Goal: Task Accomplishment & Management: Manage account settings

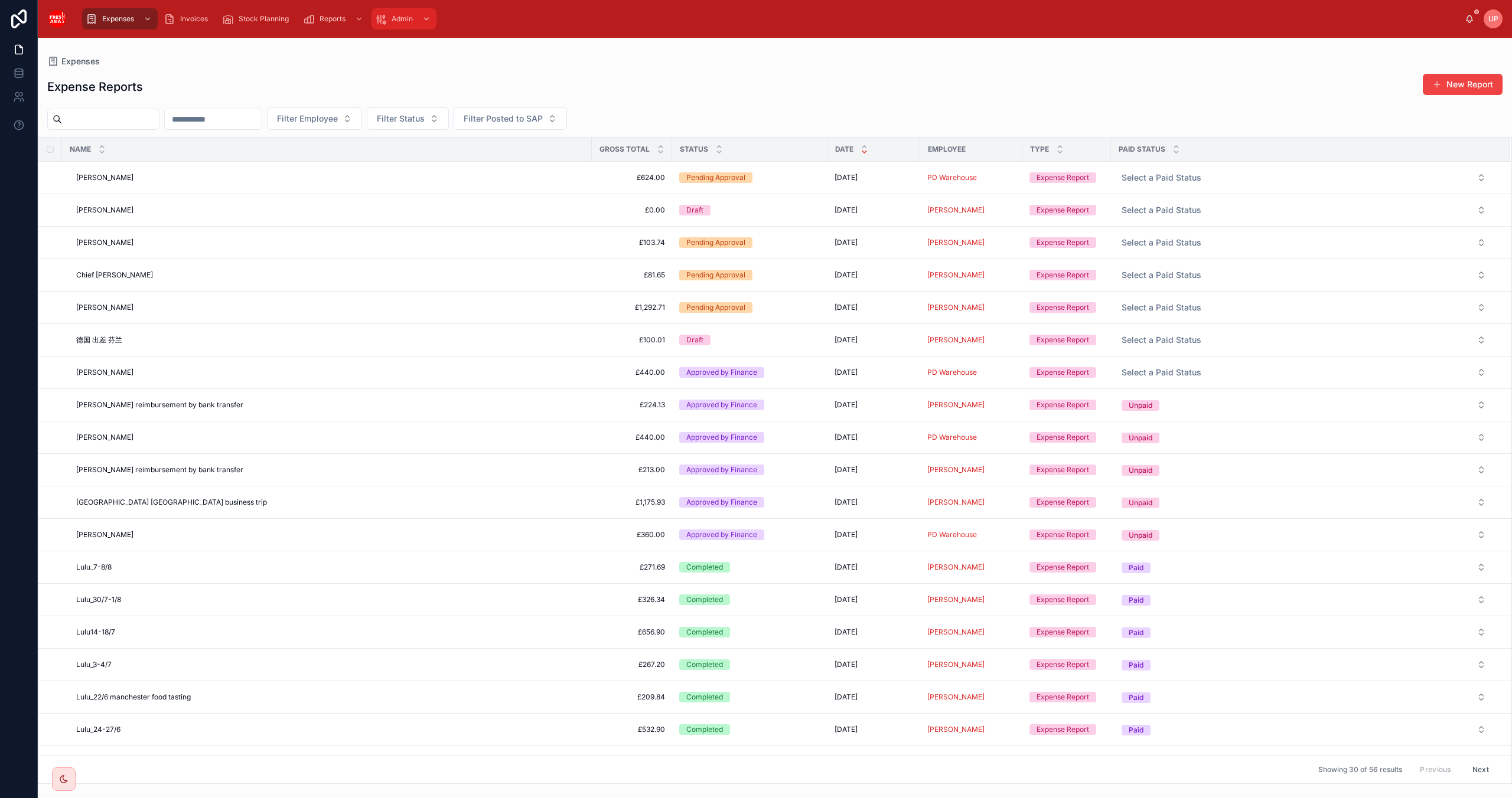
click at [428, 19] on icon "scrollable content" at bounding box center [426, 19] width 8 height 8
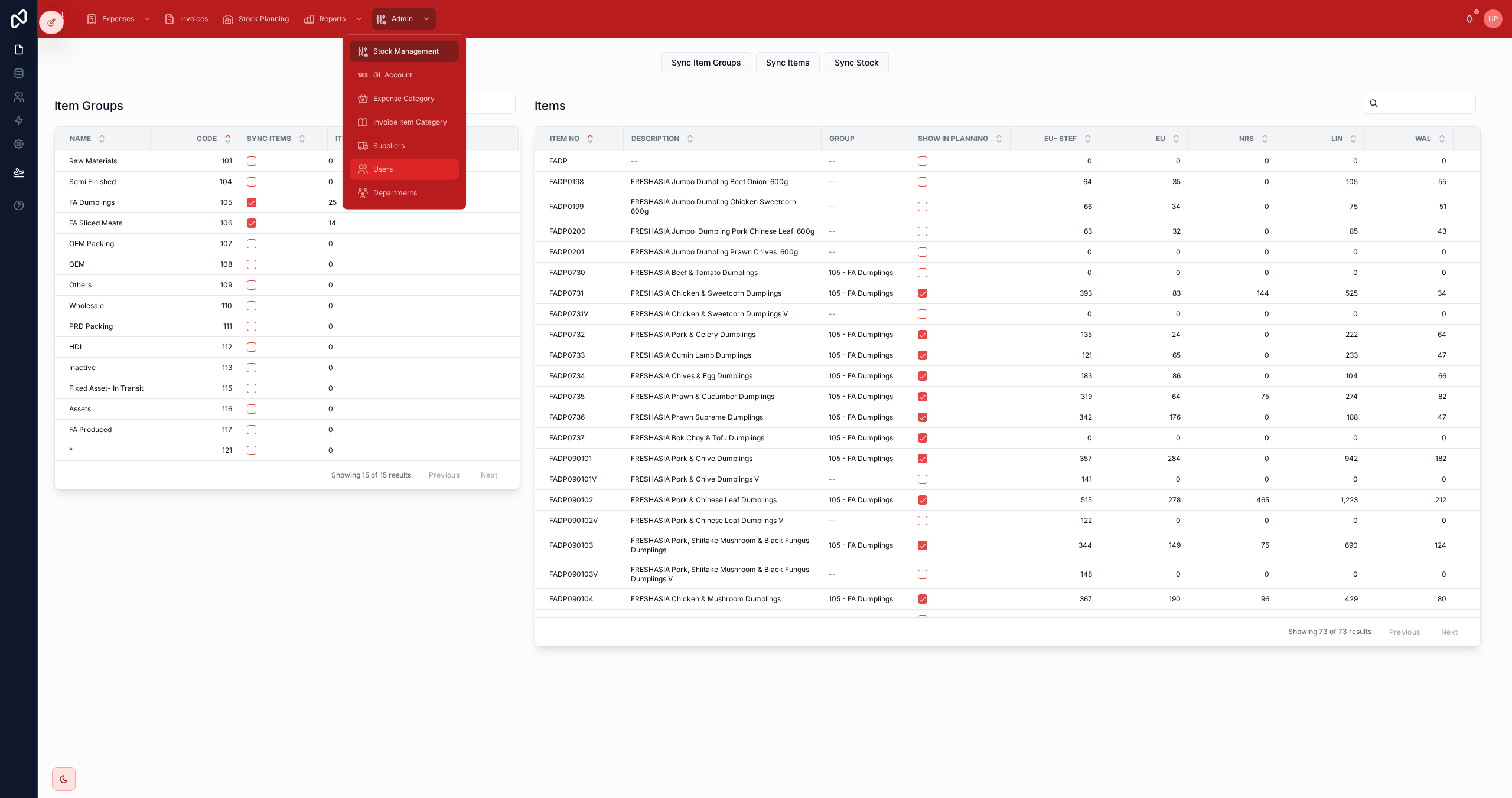
click at [374, 170] on span "Users" at bounding box center [383, 170] width 19 height 10
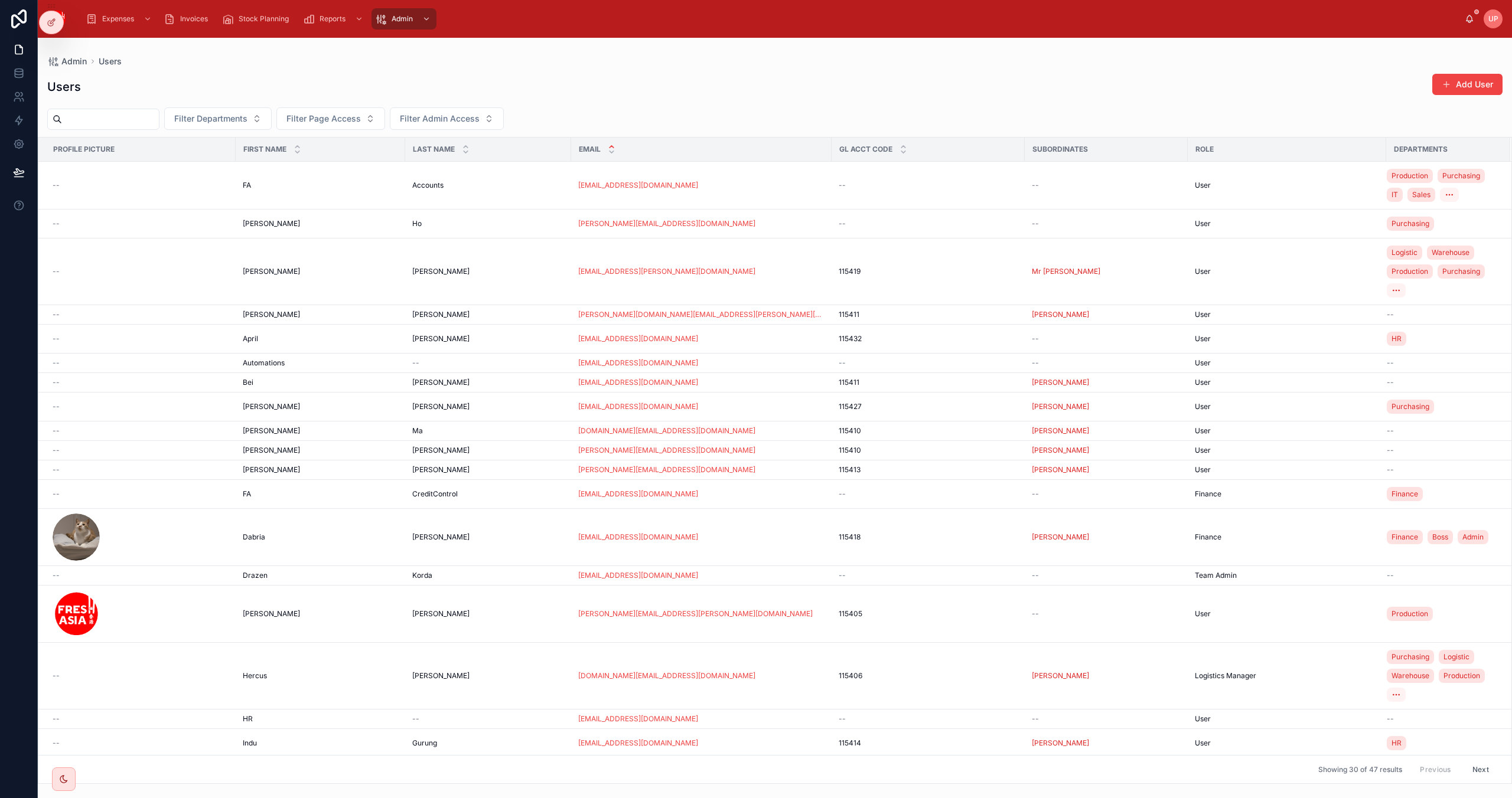
click at [159, 117] on input "text" at bounding box center [110, 119] width 97 height 16
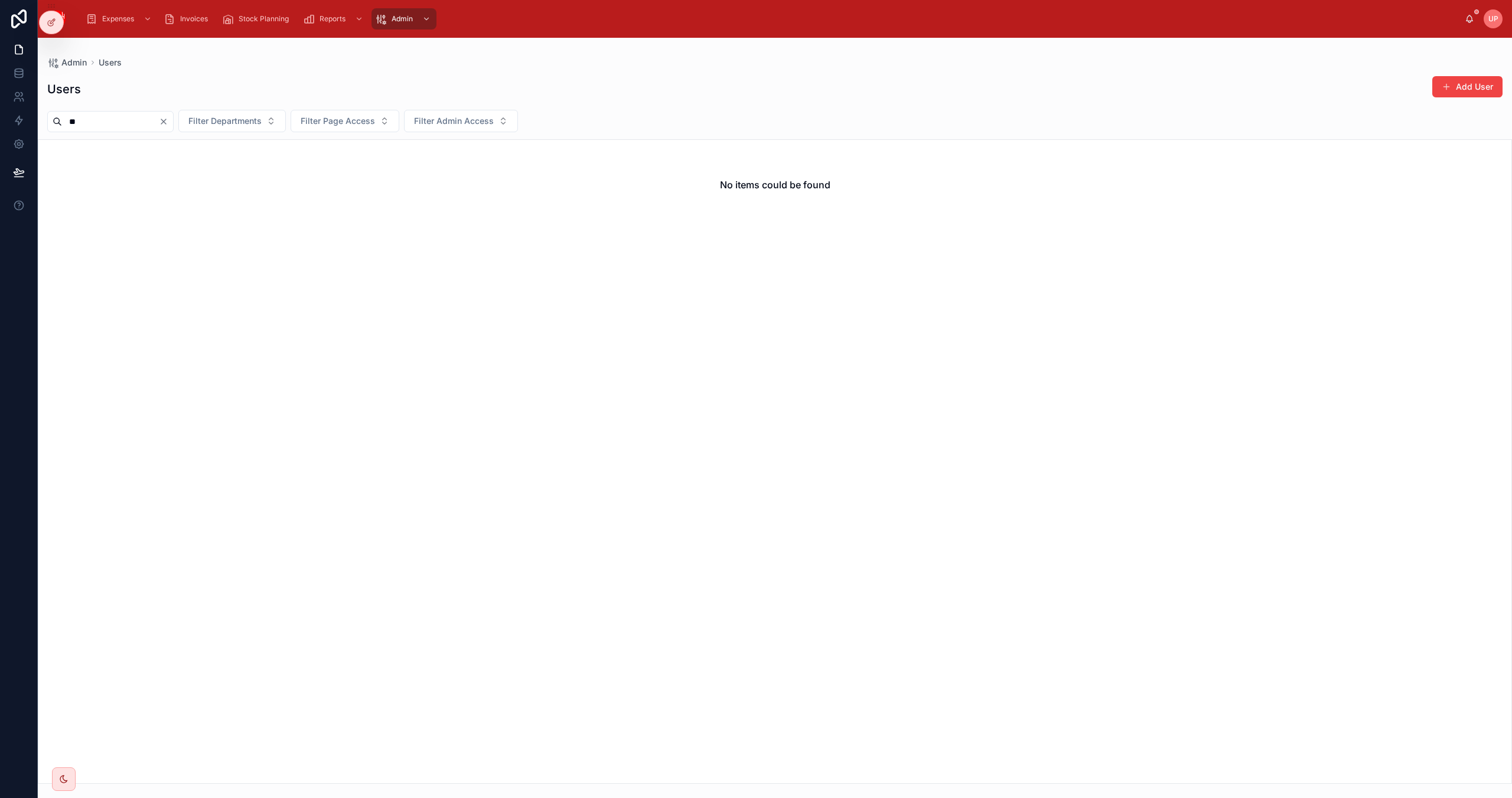
type input "*"
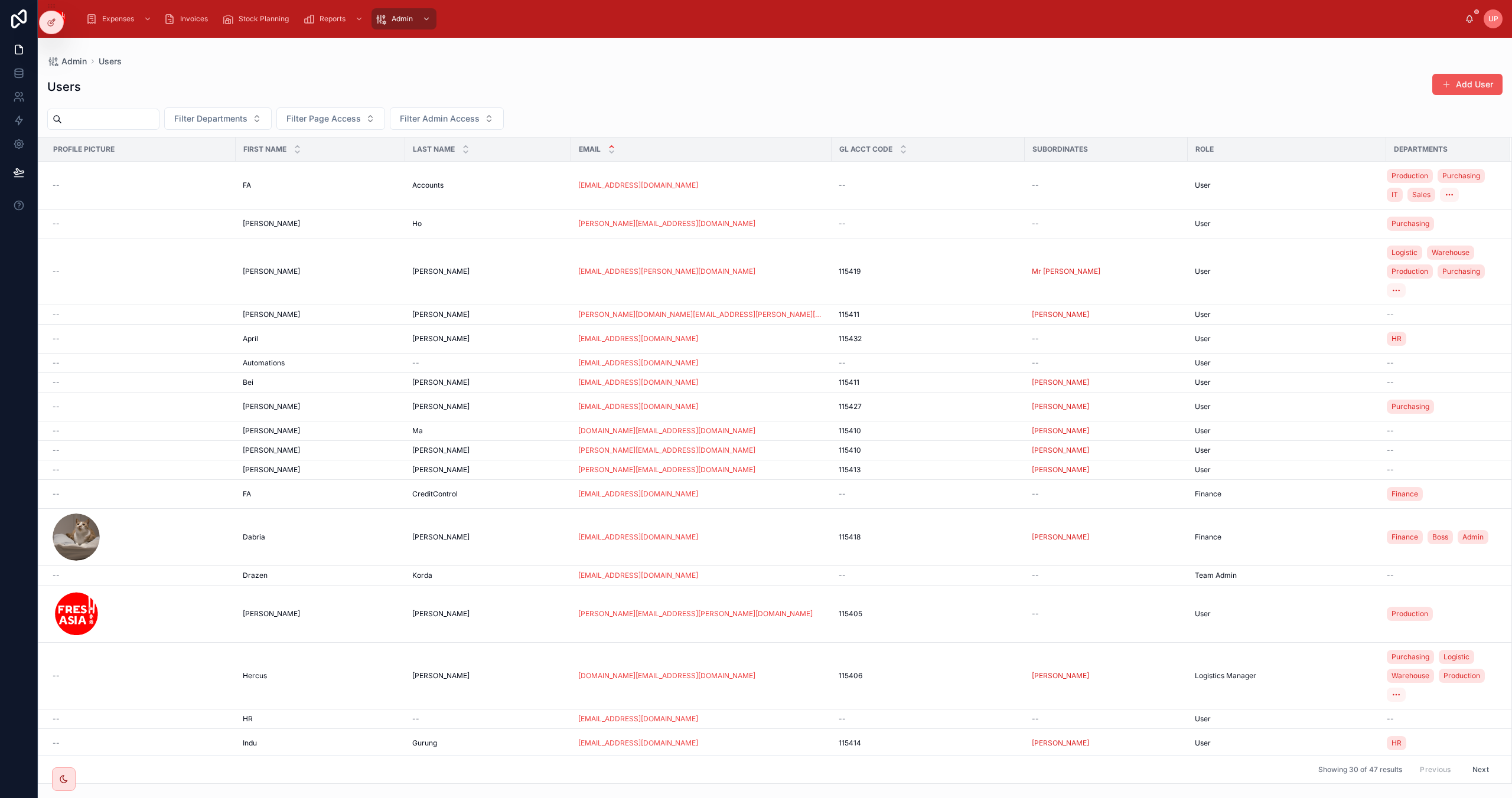
click at [1470, 76] on button "Add User" at bounding box center [1468, 84] width 70 height 21
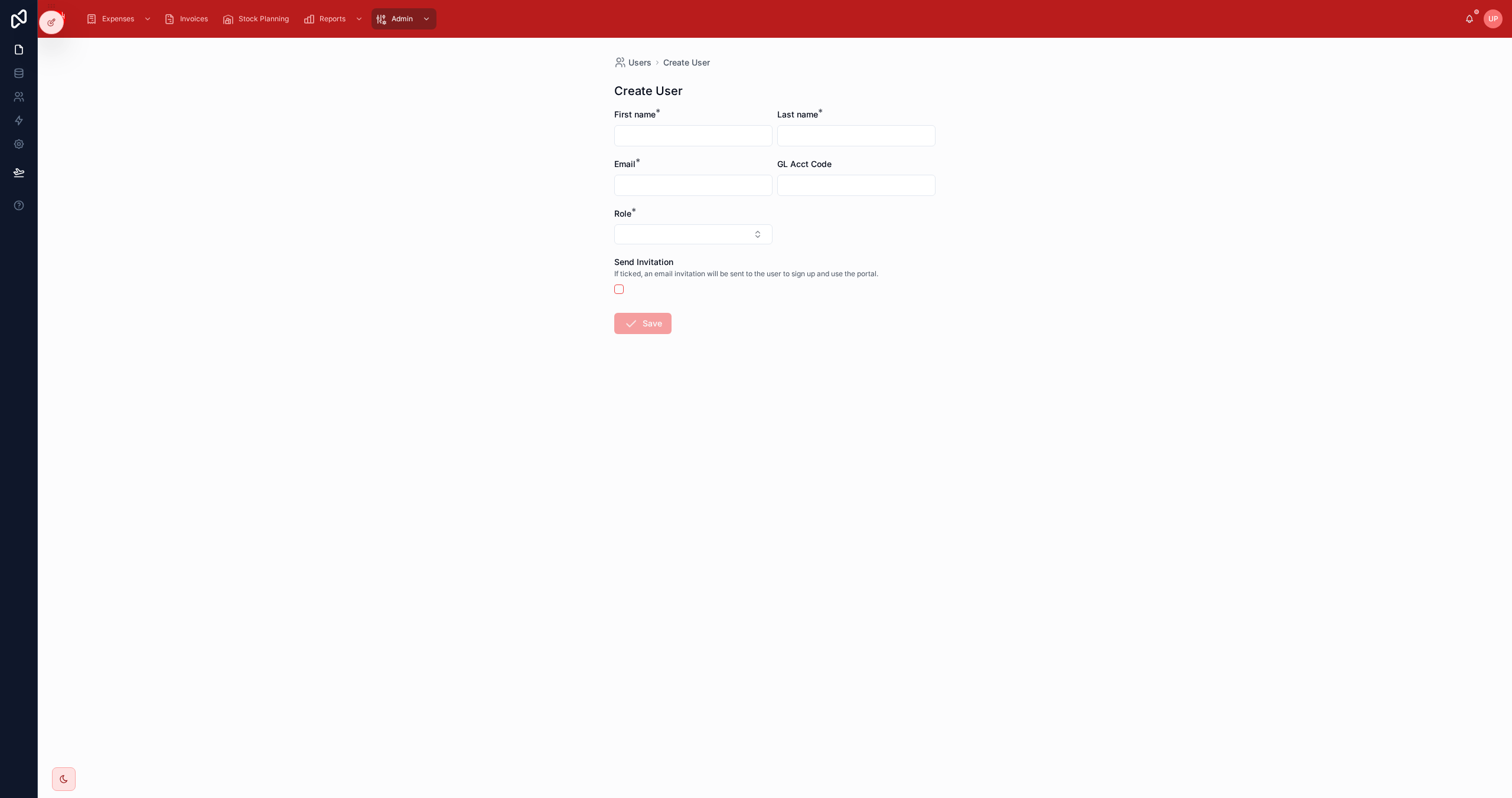
click at [690, 133] on input "text" at bounding box center [693, 136] width 157 height 16
type input "***"
type input "**"
click at [691, 179] on input "******" at bounding box center [693, 185] width 157 height 16
type input "**********"
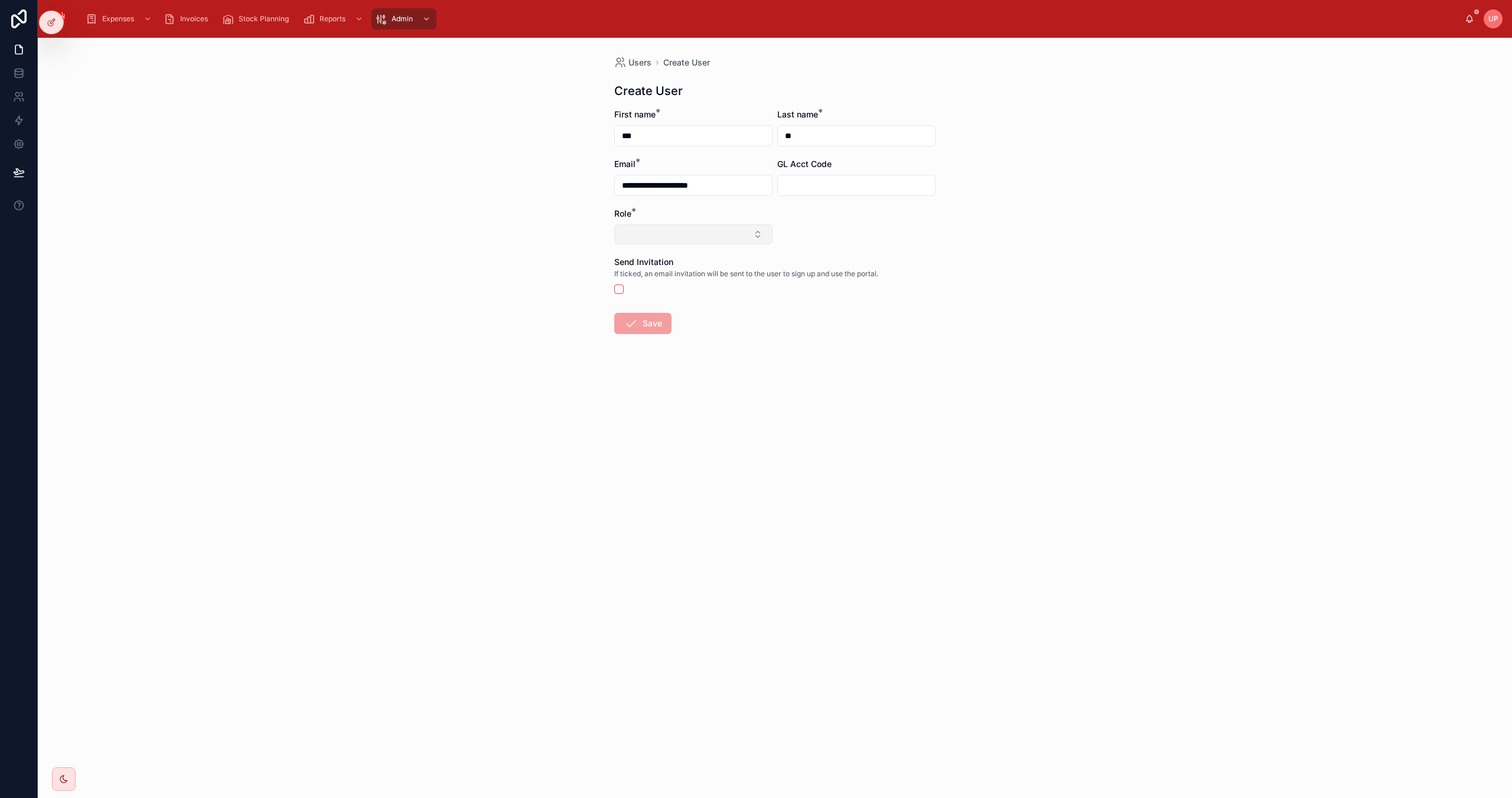
click at [692, 229] on button "Select Button" at bounding box center [693, 234] width 158 height 20
click at [668, 353] on span "Purchase Manager" at bounding box center [658, 357] width 73 height 12
click at [634, 325] on icon at bounding box center [631, 326] width 14 height 14
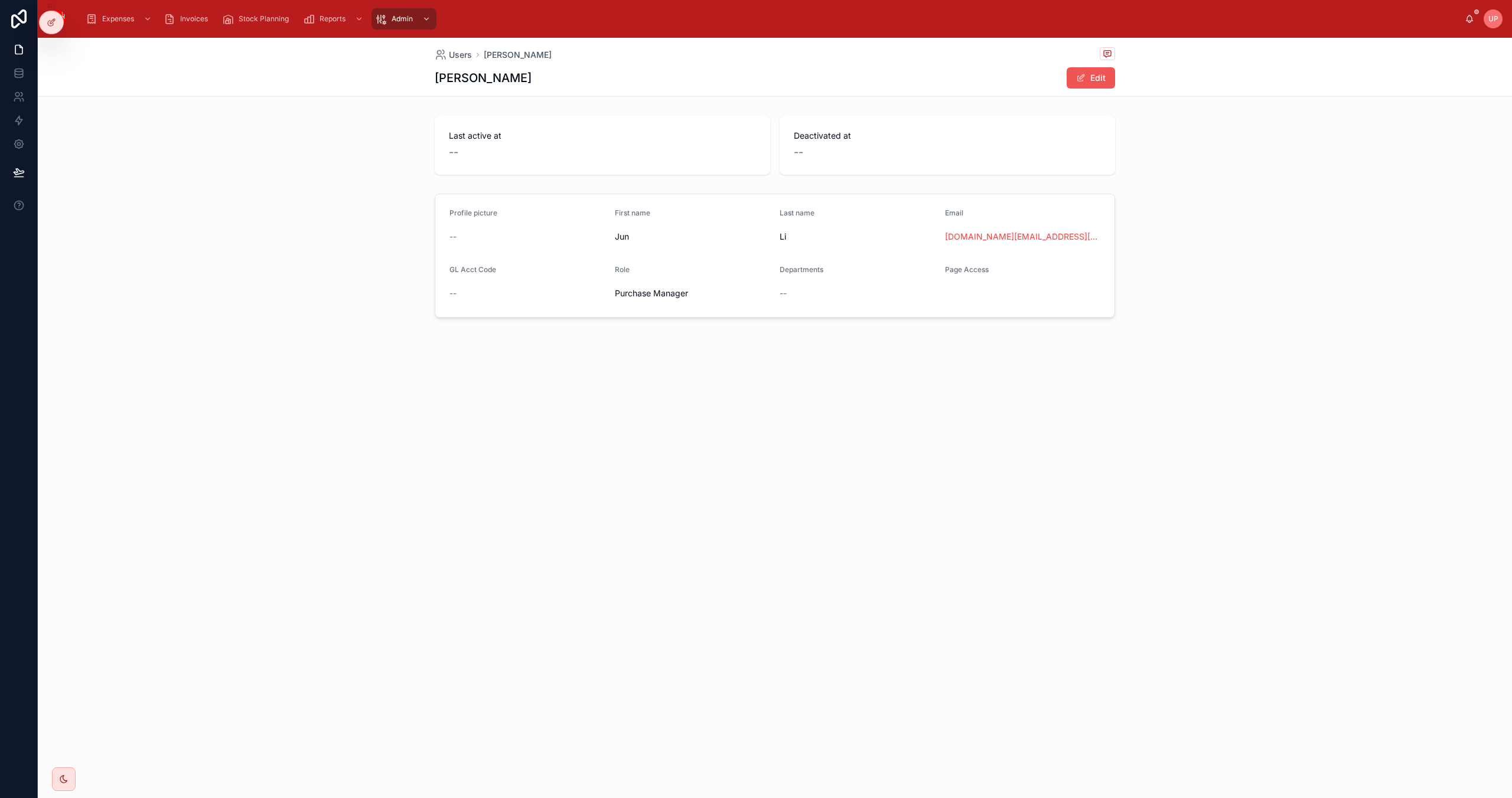
click at [1090, 81] on button "Edit" at bounding box center [1091, 77] width 48 height 21
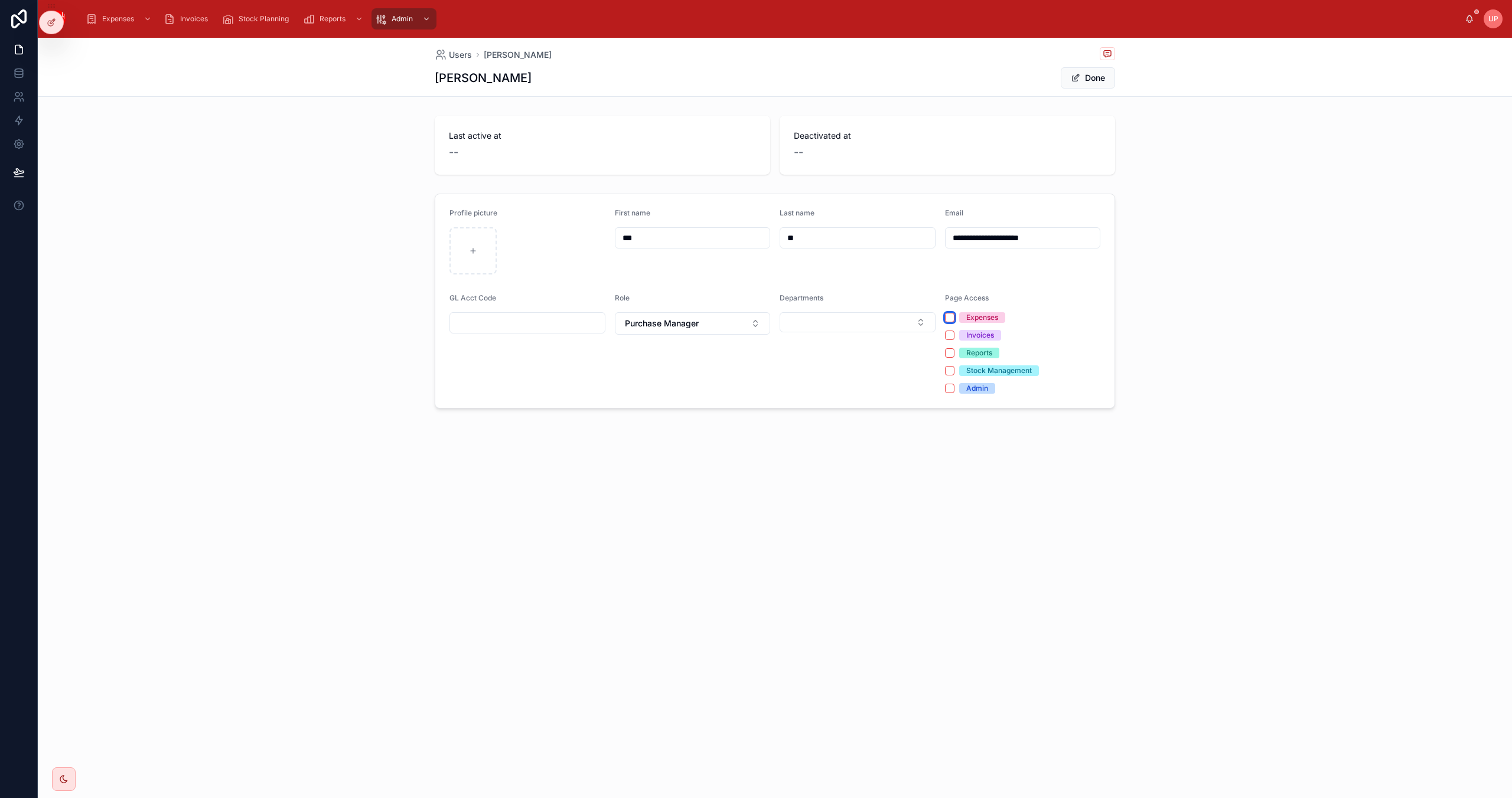
drag, startPoint x: 948, startPoint y: 317, endPoint x: 953, endPoint y: 326, distance: 10.3
click at [949, 317] on button "Expenses" at bounding box center [950, 318] width 10 height 10
click at [950, 336] on button "Invoices" at bounding box center [950, 335] width 10 height 10
click at [949, 371] on button "Stock Management" at bounding box center [950, 371] width 10 height 10
click at [948, 353] on button "Reports" at bounding box center [950, 353] width 10 height 10
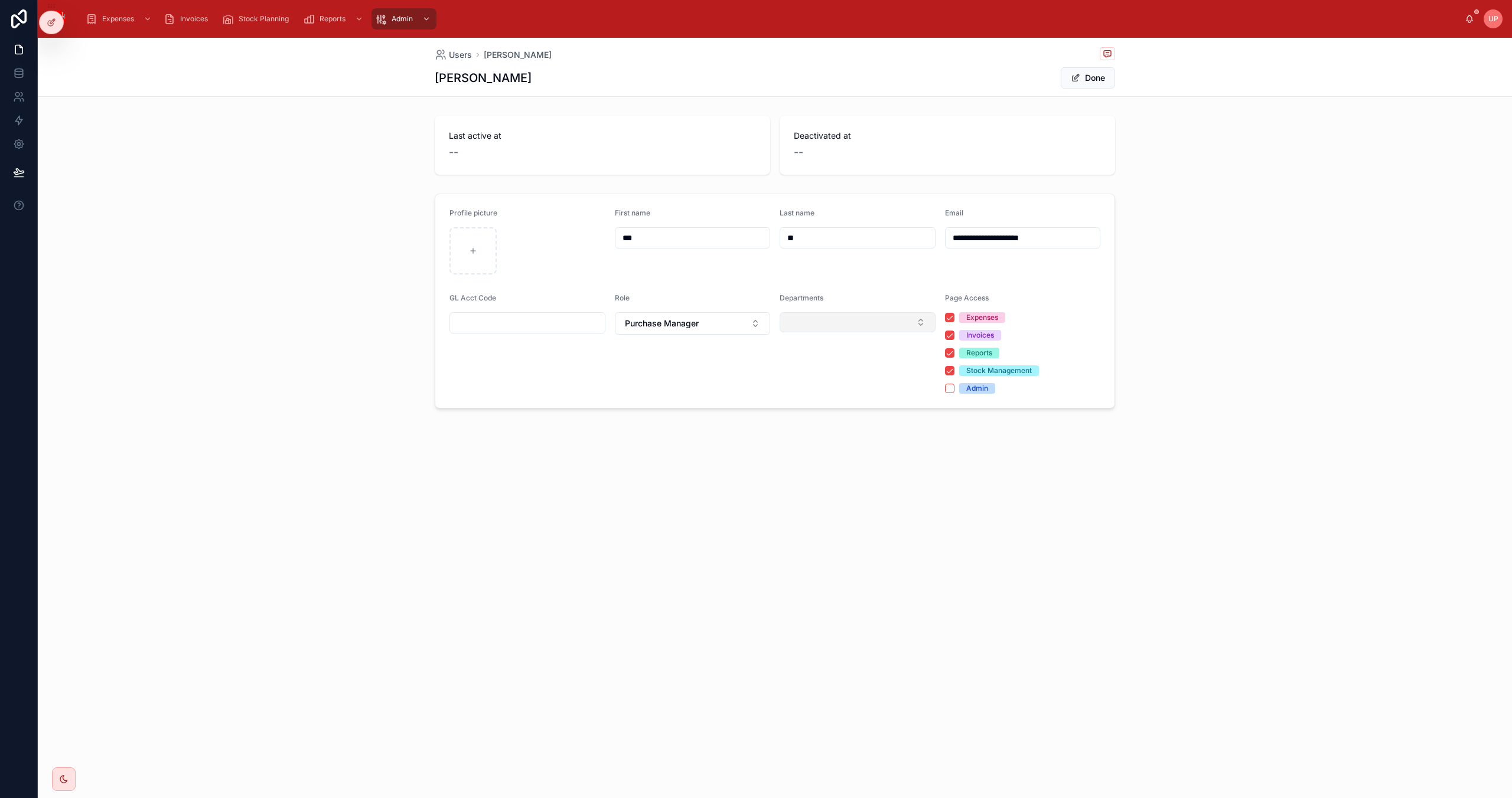
click at [837, 326] on button "Select Button" at bounding box center [857, 322] width 156 height 20
click at [809, 503] on span "Purchasing" at bounding box center [809, 505] width 43 height 12
click at [698, 393] on div "Role Purchase Manager" at bounding box center [692, 344] width 156 height 101
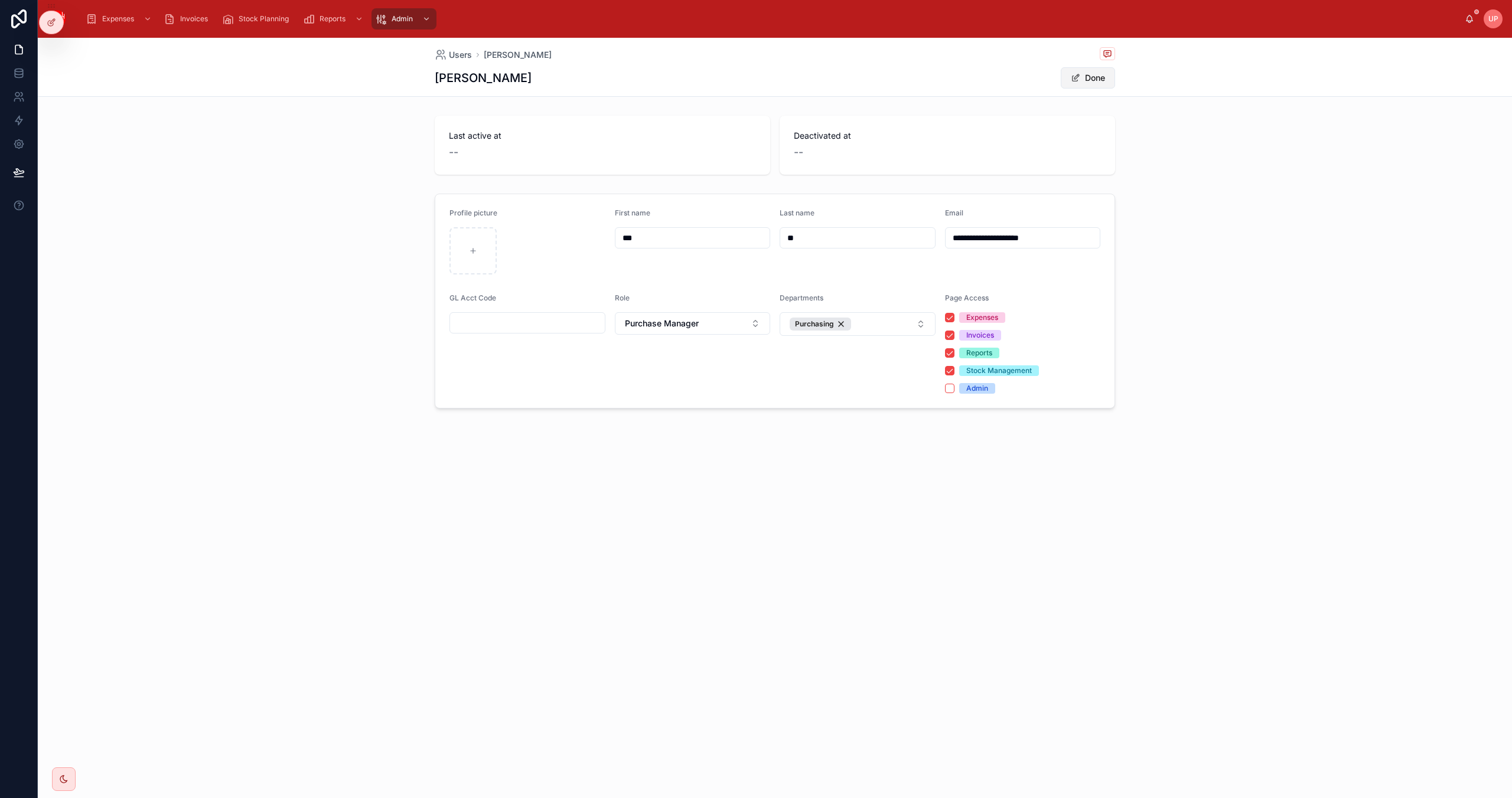
click at [1084, 81] on button "Done" at bounding box center [1088, 77] width 55 height 21
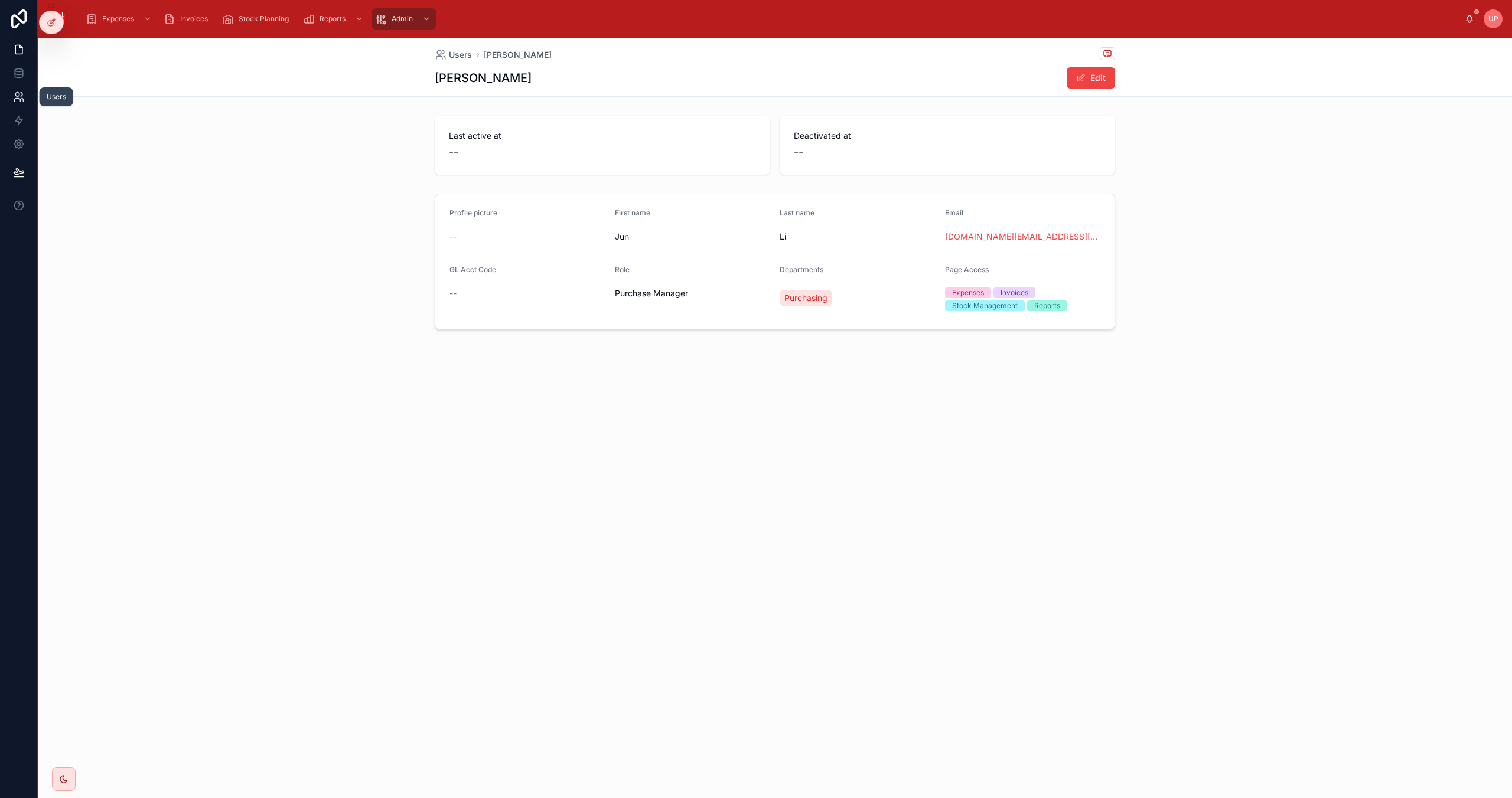
click at [21, 100] on icon at bounding box center [19, 97] width 12 height 12
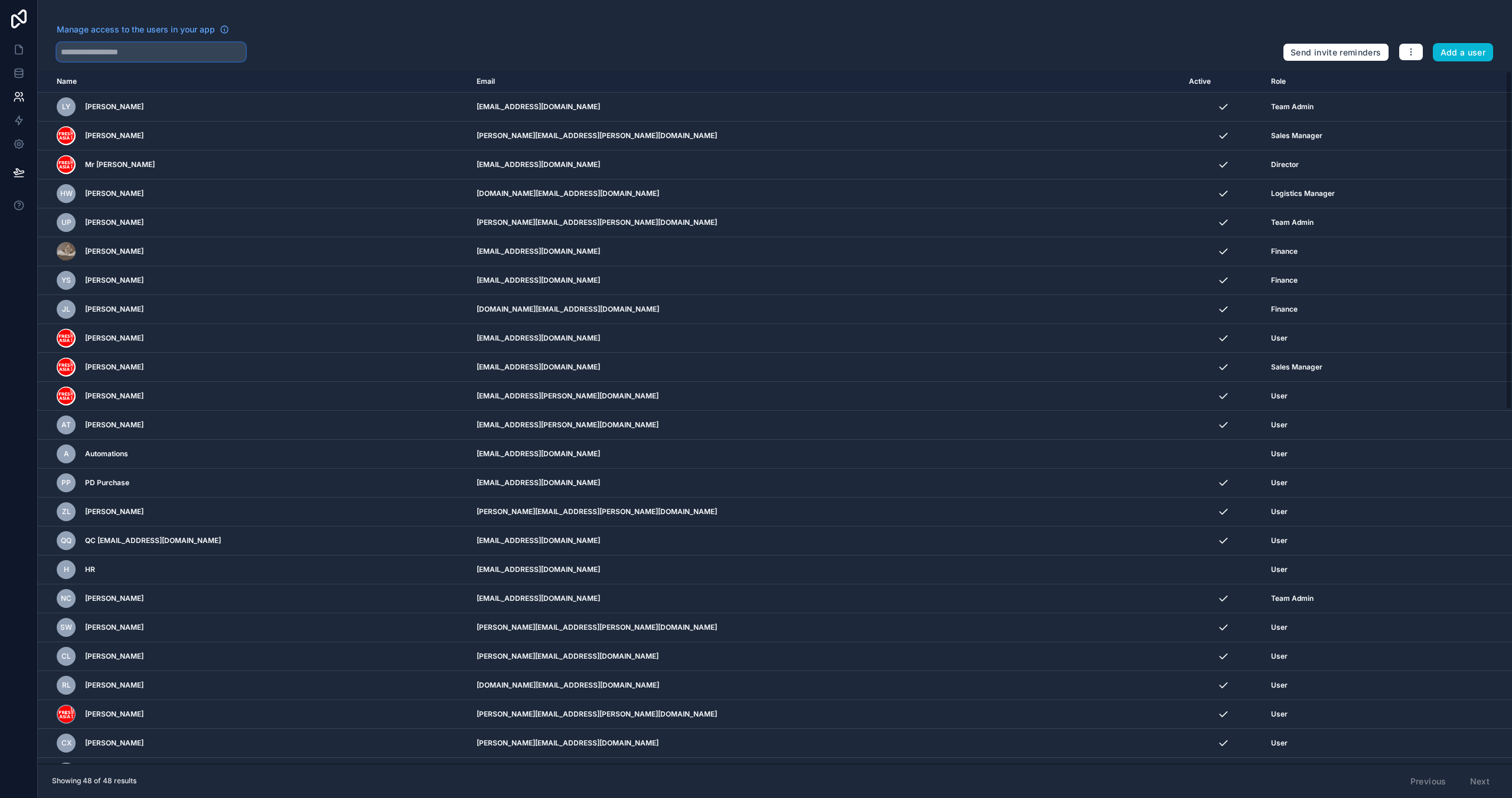
click at [130, 57] on input "text" at bounding box center [151, 51] width 189 height 19
type input "***"
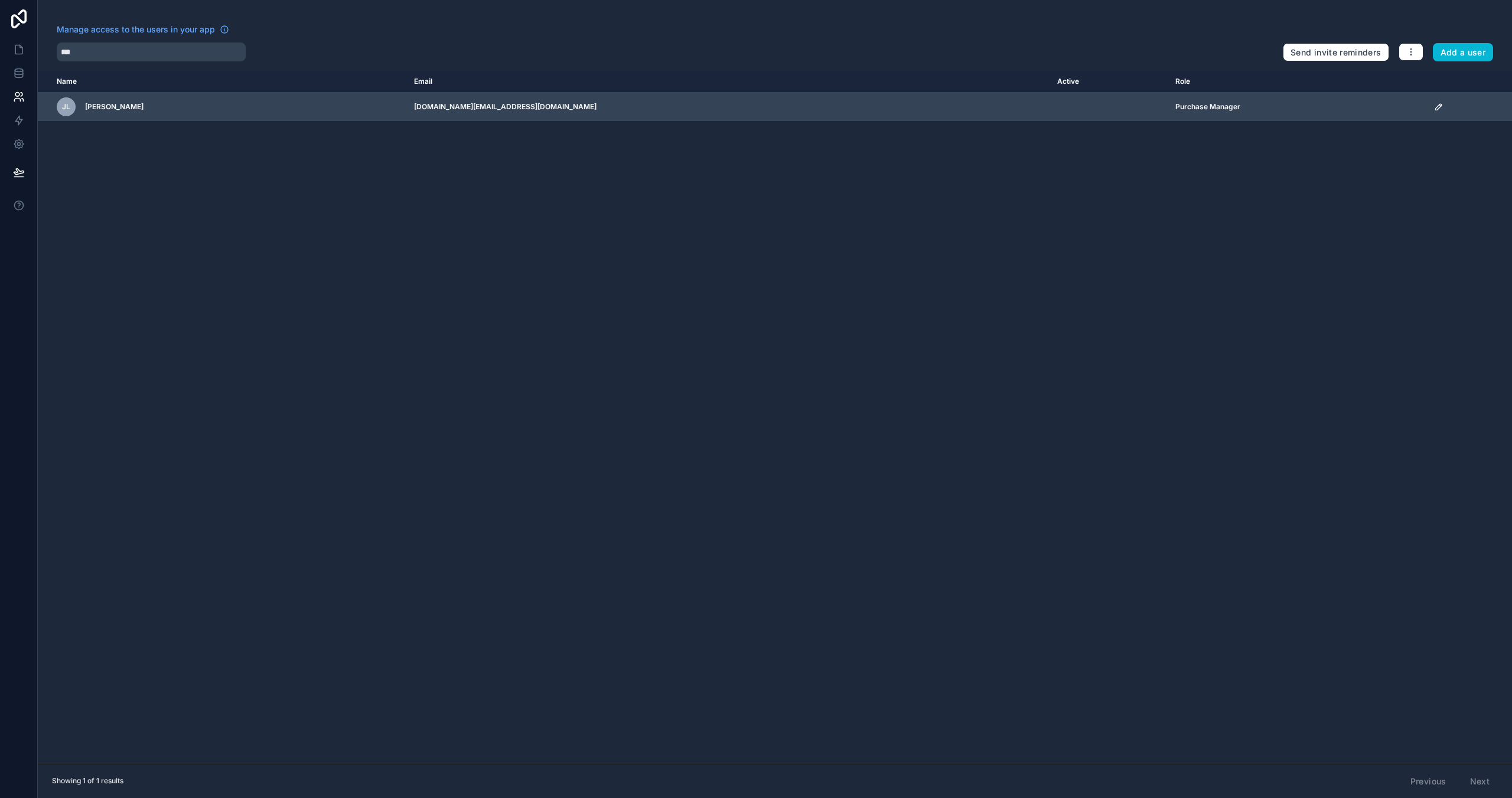
click at [1434, 105] on icon "scrollable content" at bounding box center [1439, 107] width 10 height 10
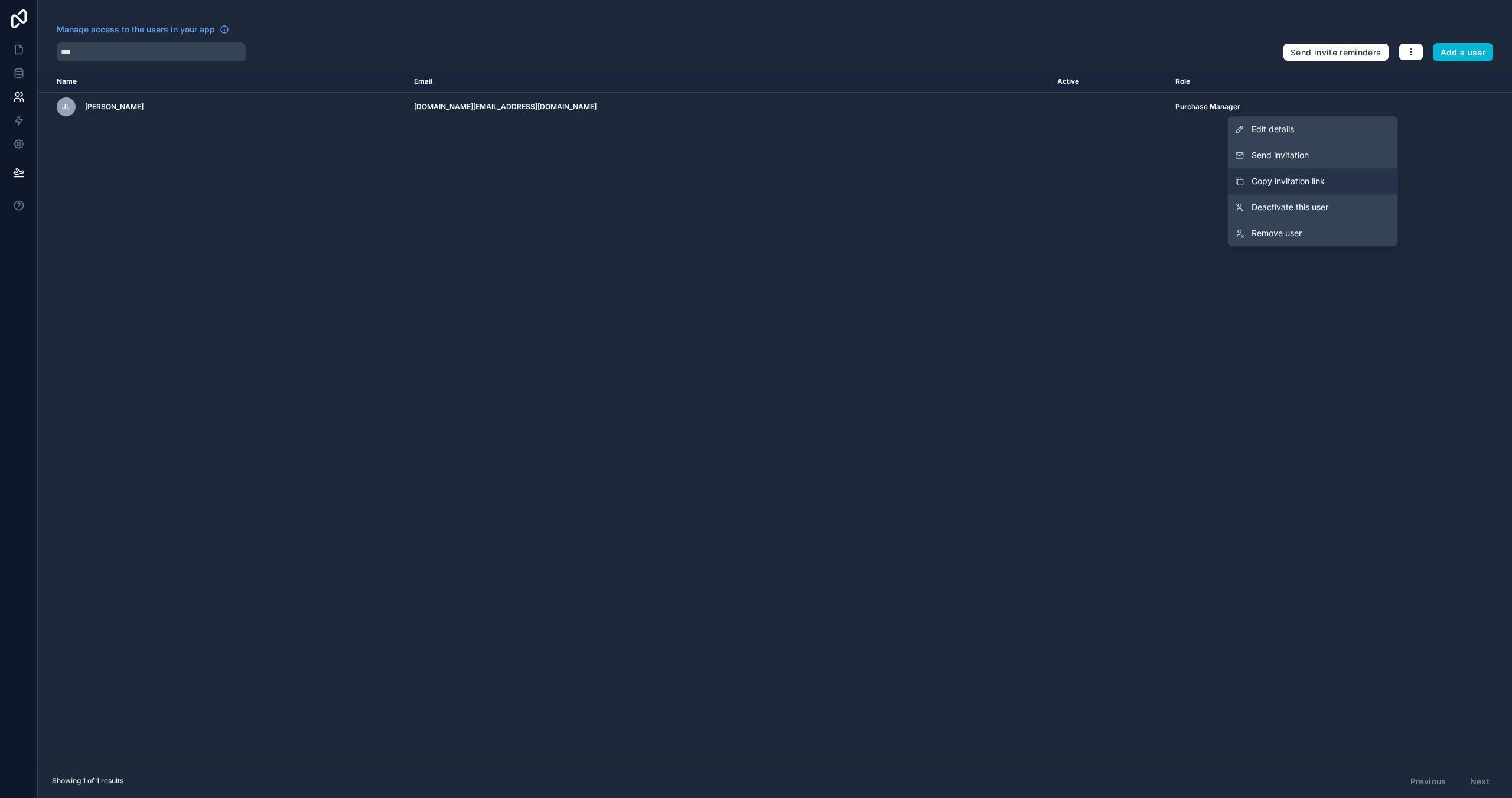
click at [1309, 182] on span "Copy invitation link" at bounding box center [1288, 182] width 73 height 12
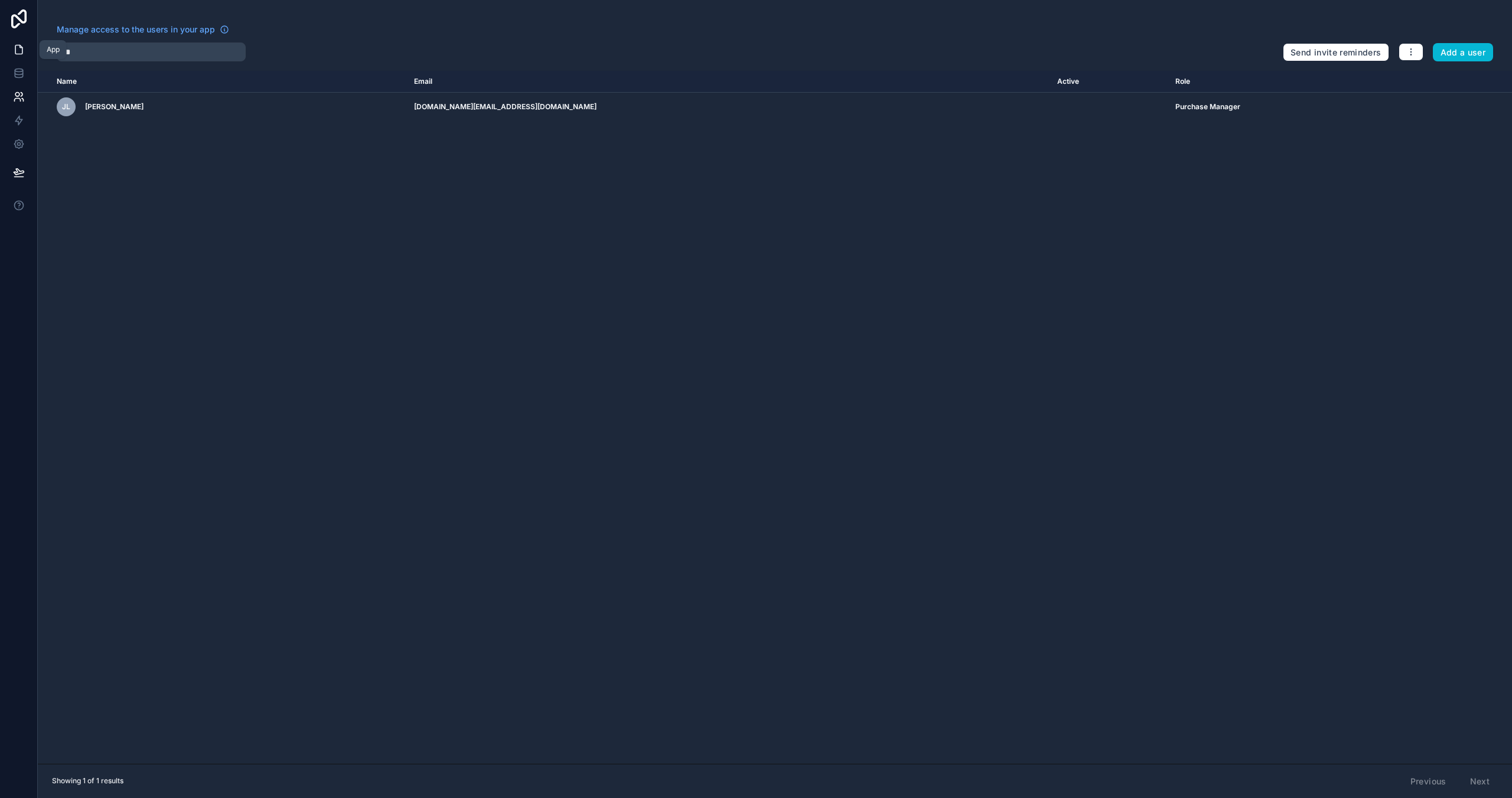
click at [19, 45] on icon at bounding box center [19, 50] width 7 height 9
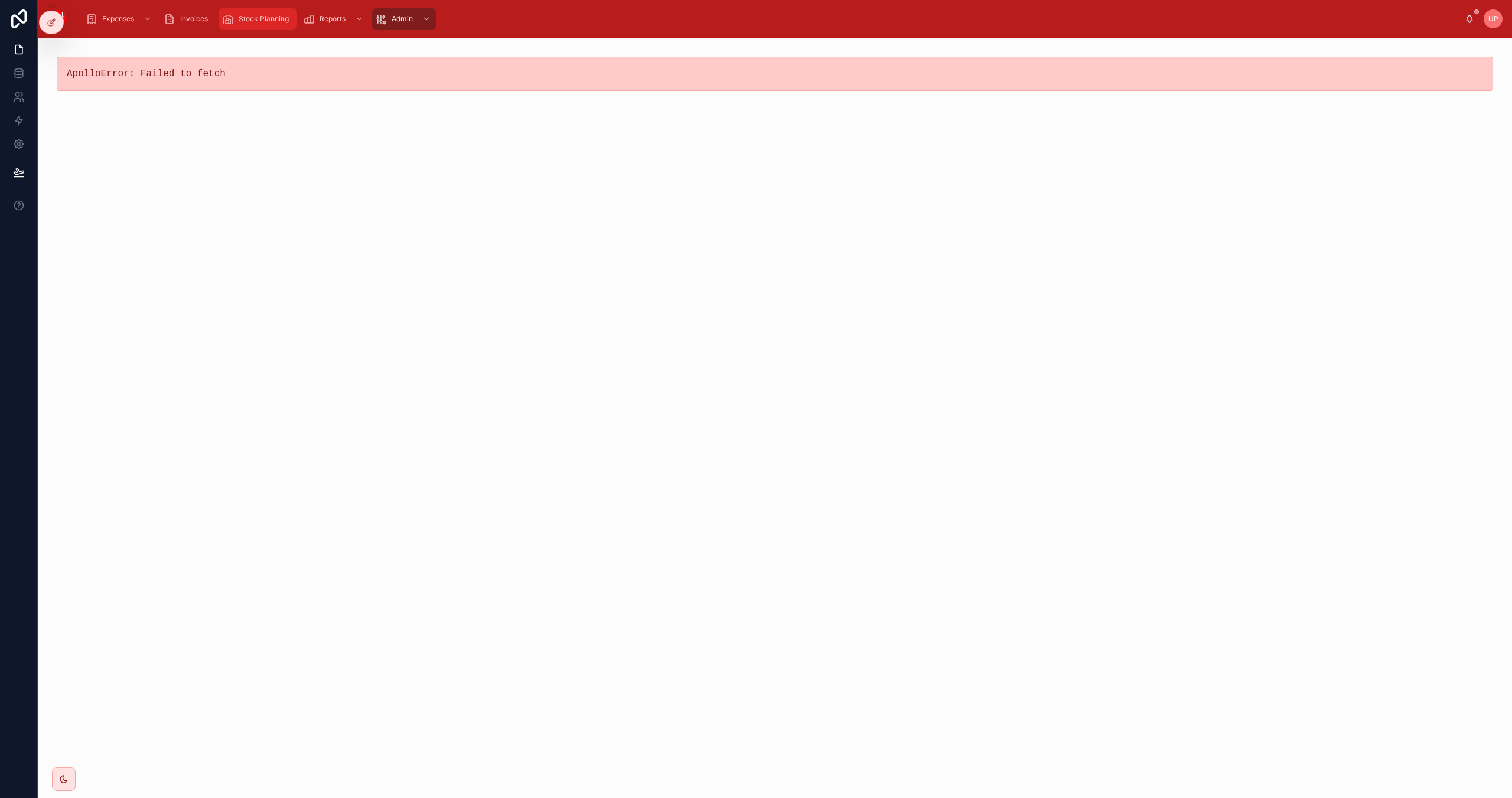
click at [251, 14] on span "Stock Planning" at bounding box center [264, 19] width 50 height 10
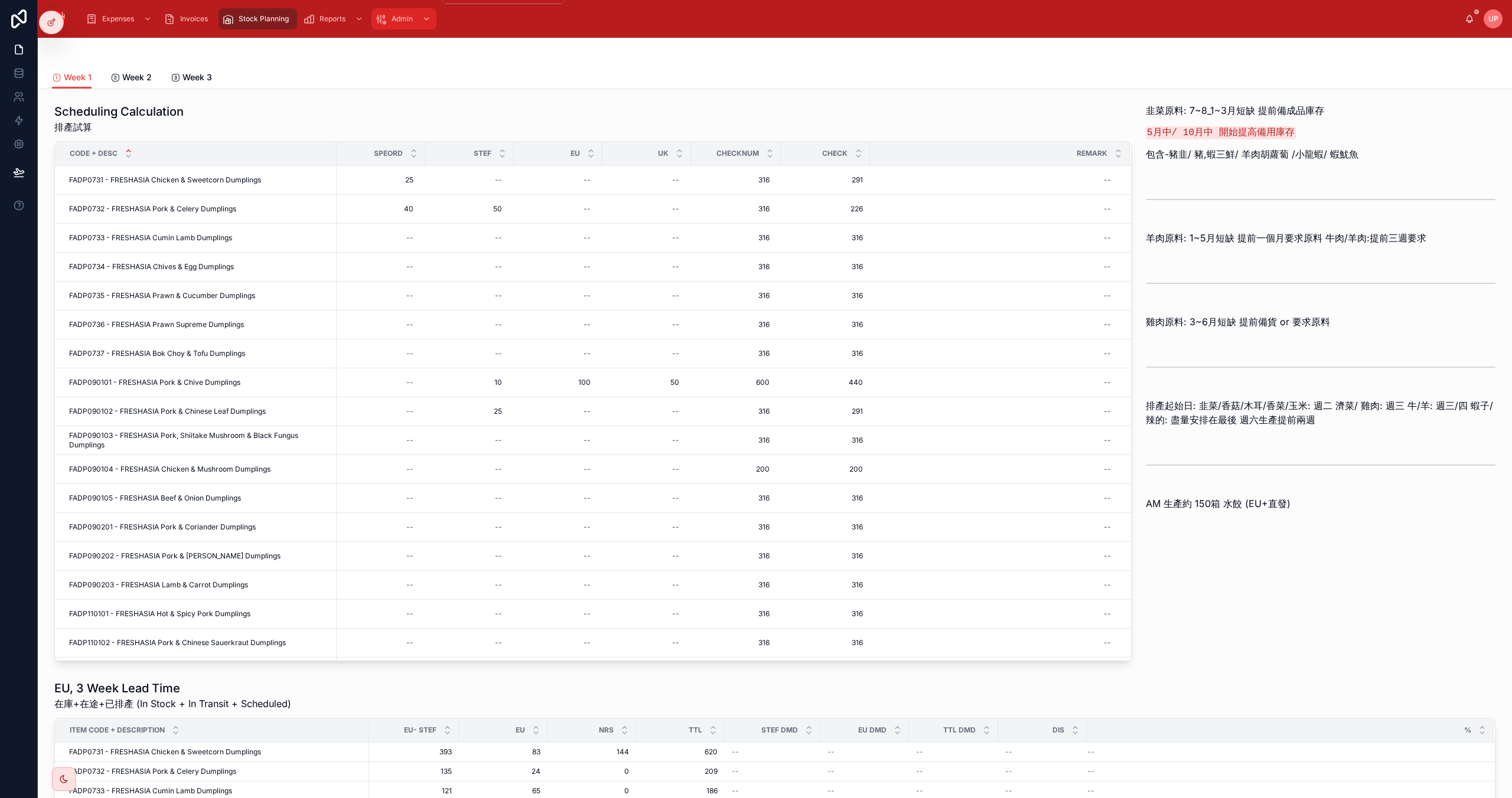
click at [424, 20] on icon "scrollable content" at bounding box center [426, 19] width 8 height 8
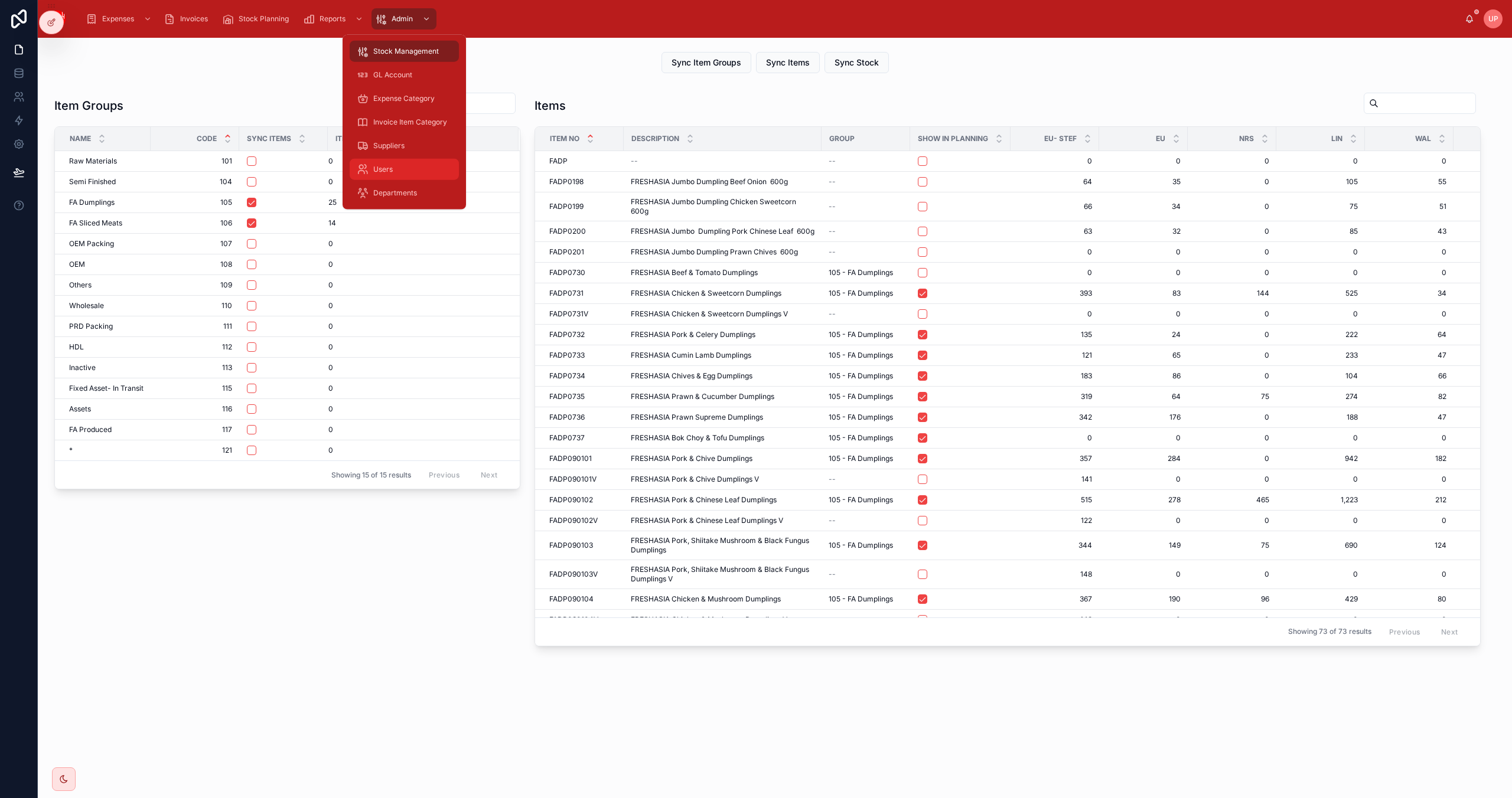
click at [391, 170] on span "Users" at bounding box center [383, 170] width 19 height 10
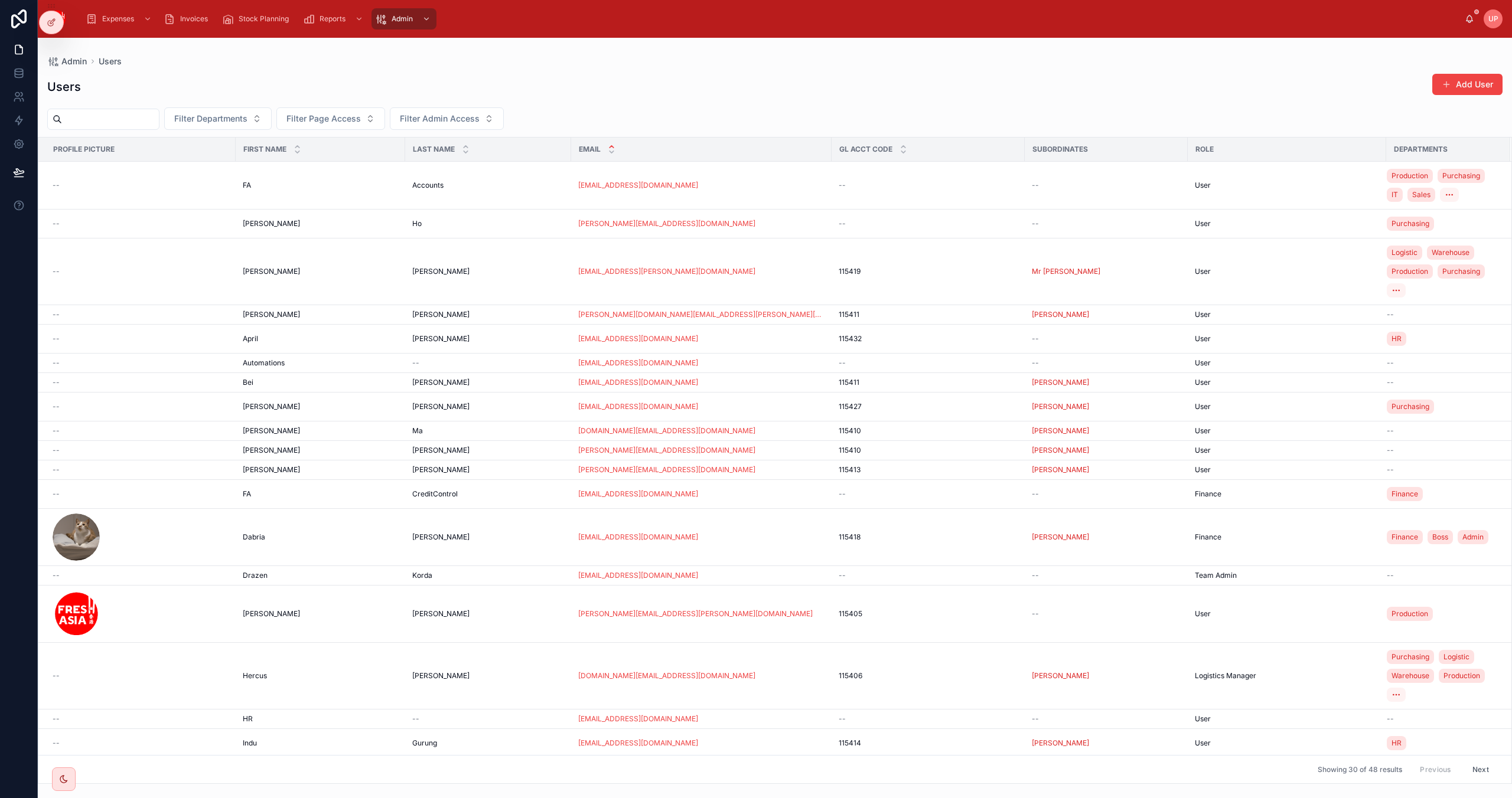
click at [706, 64] on div "Admin Users" at bounding box center [775, 62] width 1456 height 10
click at [159, 114] on input "text" at bounding box center [110, 119] width 97 height 16
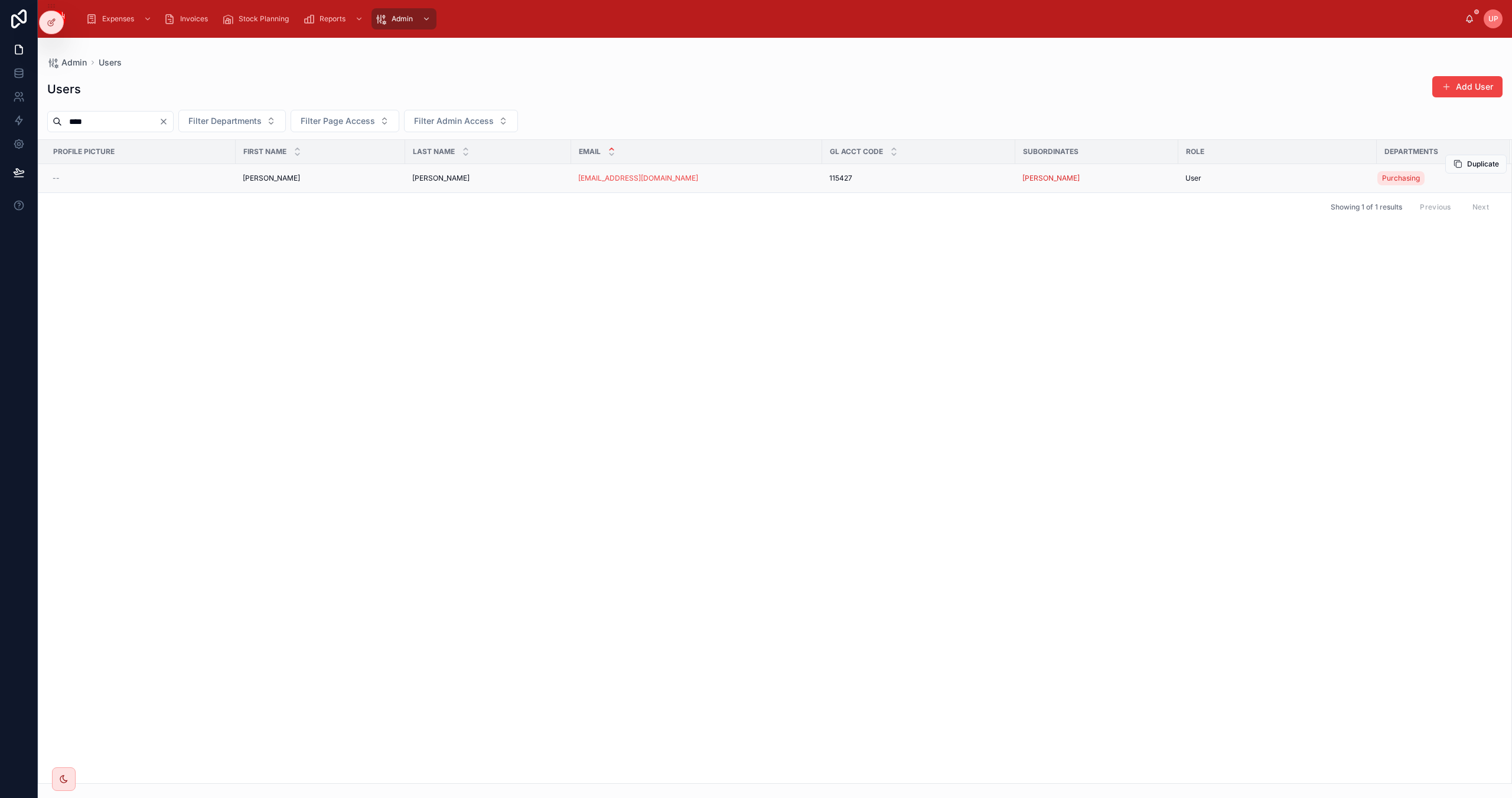
type input "****"
click at [920, 180] on div "115427 115427" at bounding box center [918, 179] width 179 height 10
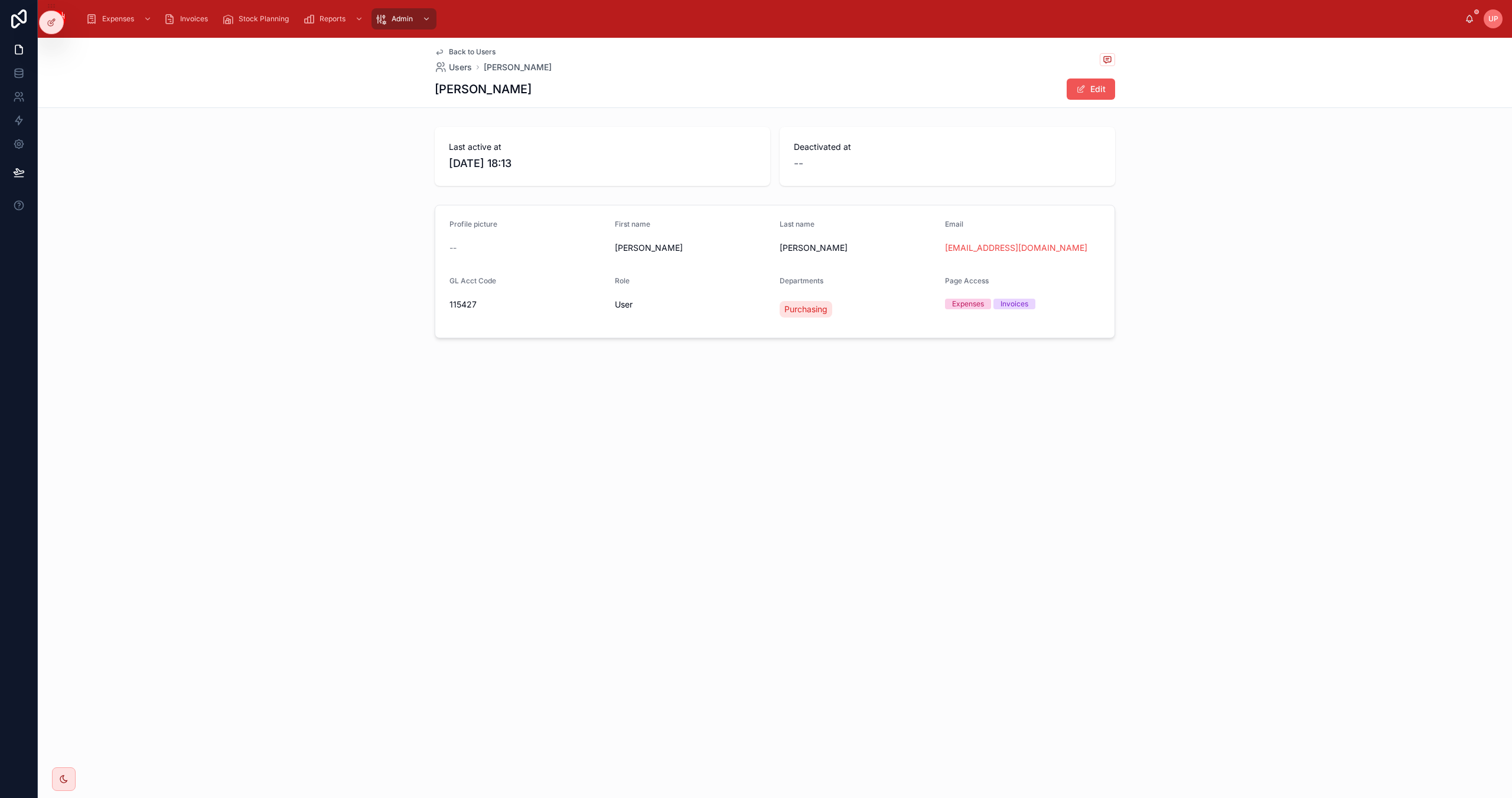
click at [1087, 93] on button "Edit" at bounding box center [1091, 89] width 48 height 21
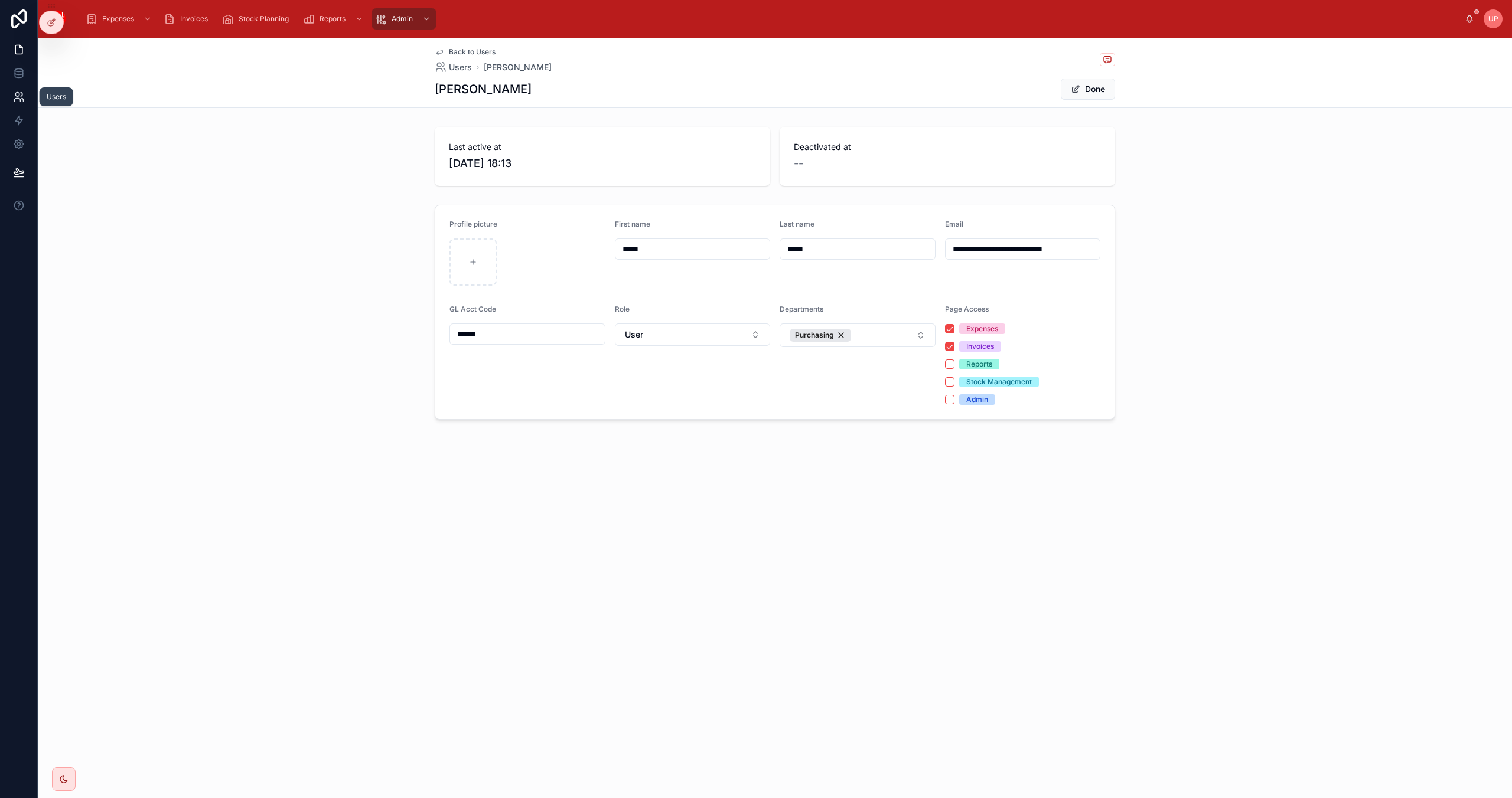
click at [18, 94] on icon at bounding box center [19, 97] width 12 height 12
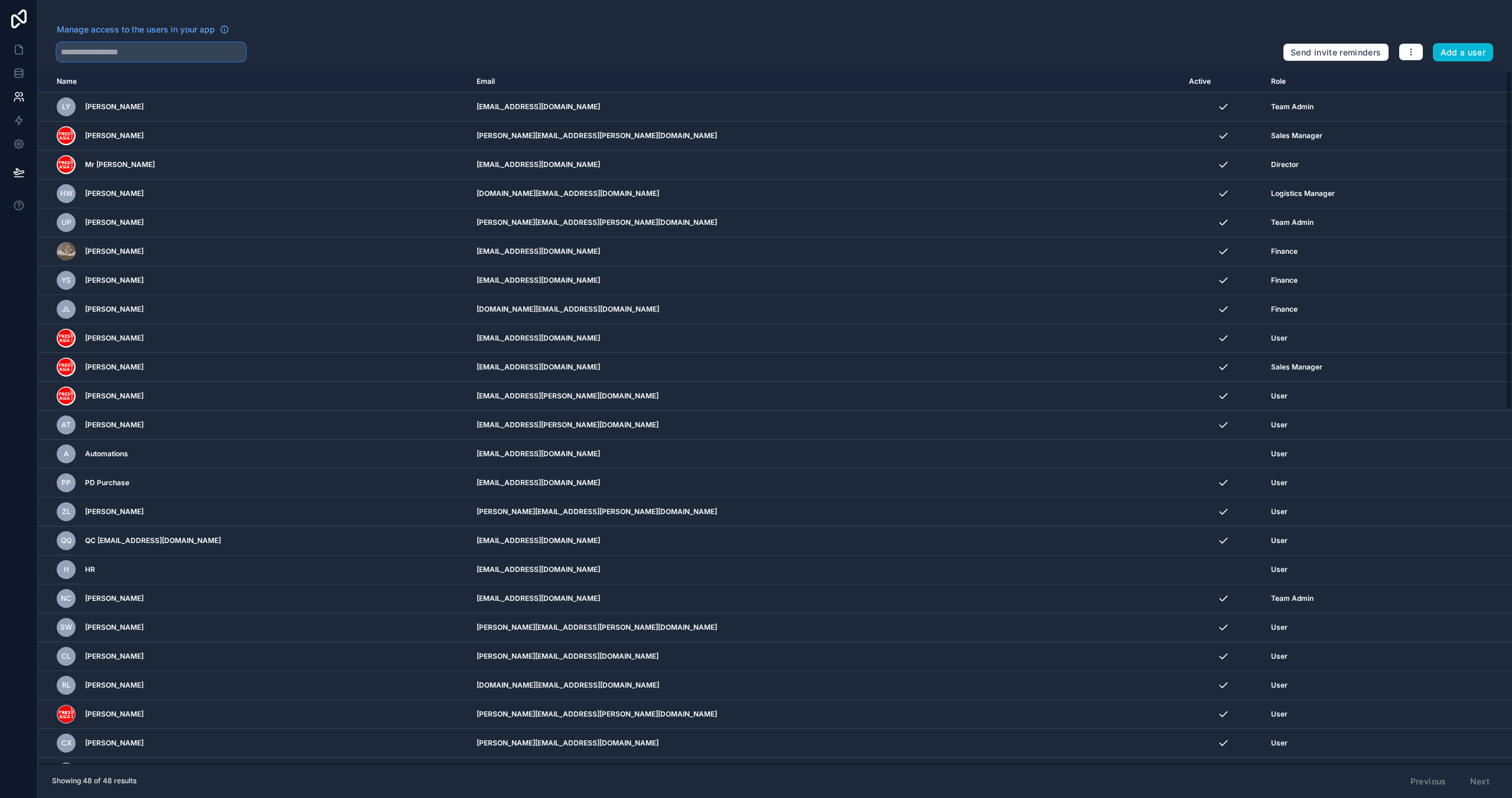
click at [111, 53] on input "text" at bounding box center [151, 51] width 189 height 19
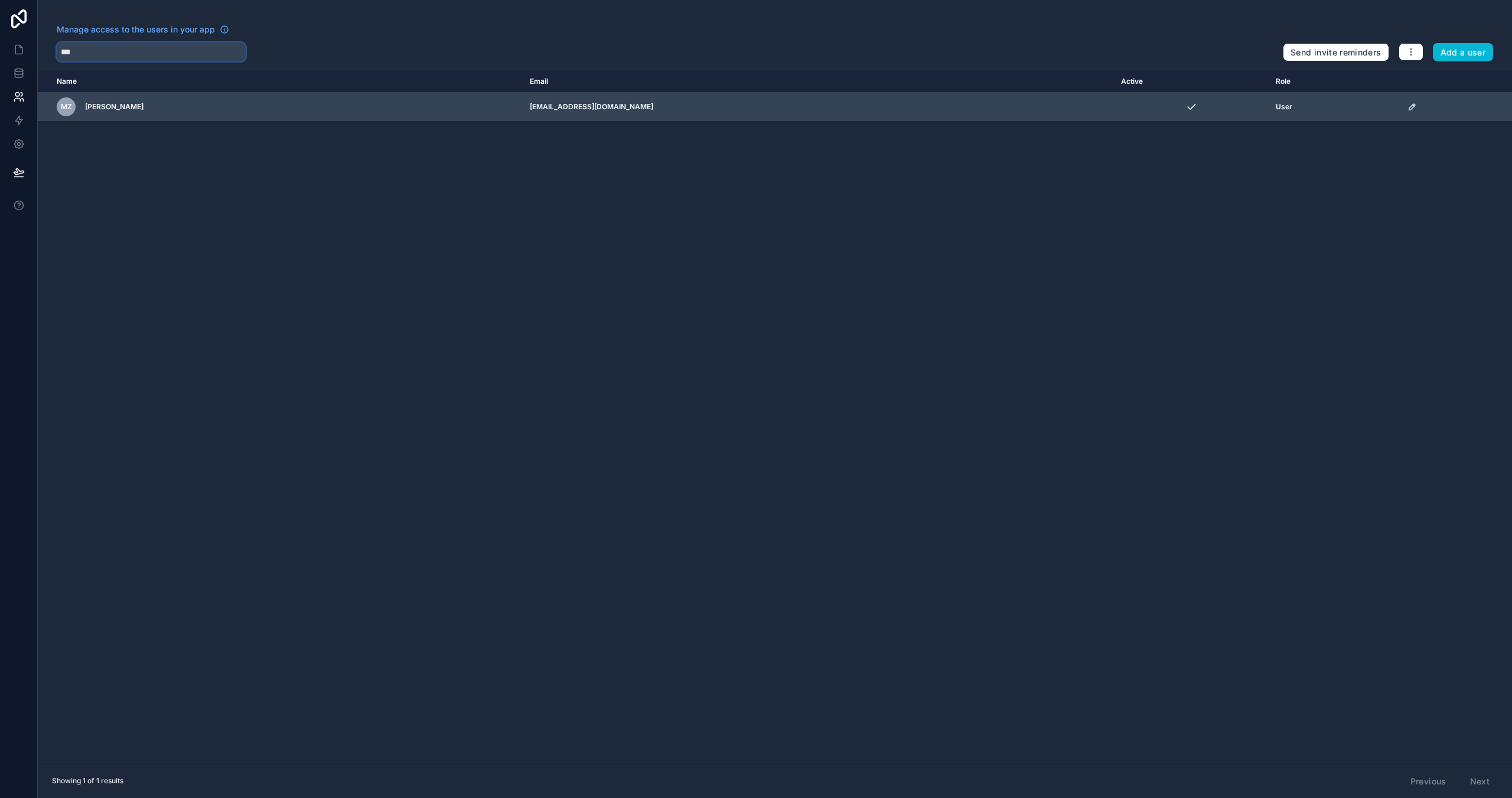
type input "***"
click at [124, 102] on div "[PERSON_NAME]" at bounding box center [227, 107] width 340 height 19
click at [102, 108] on span "[PERSON_NAME]" at bounding box center [114, 107] width 59 height 10
click at [1408, 105] on icon "scrollable content" at bounding box center [1413, 107] width 10 height 10
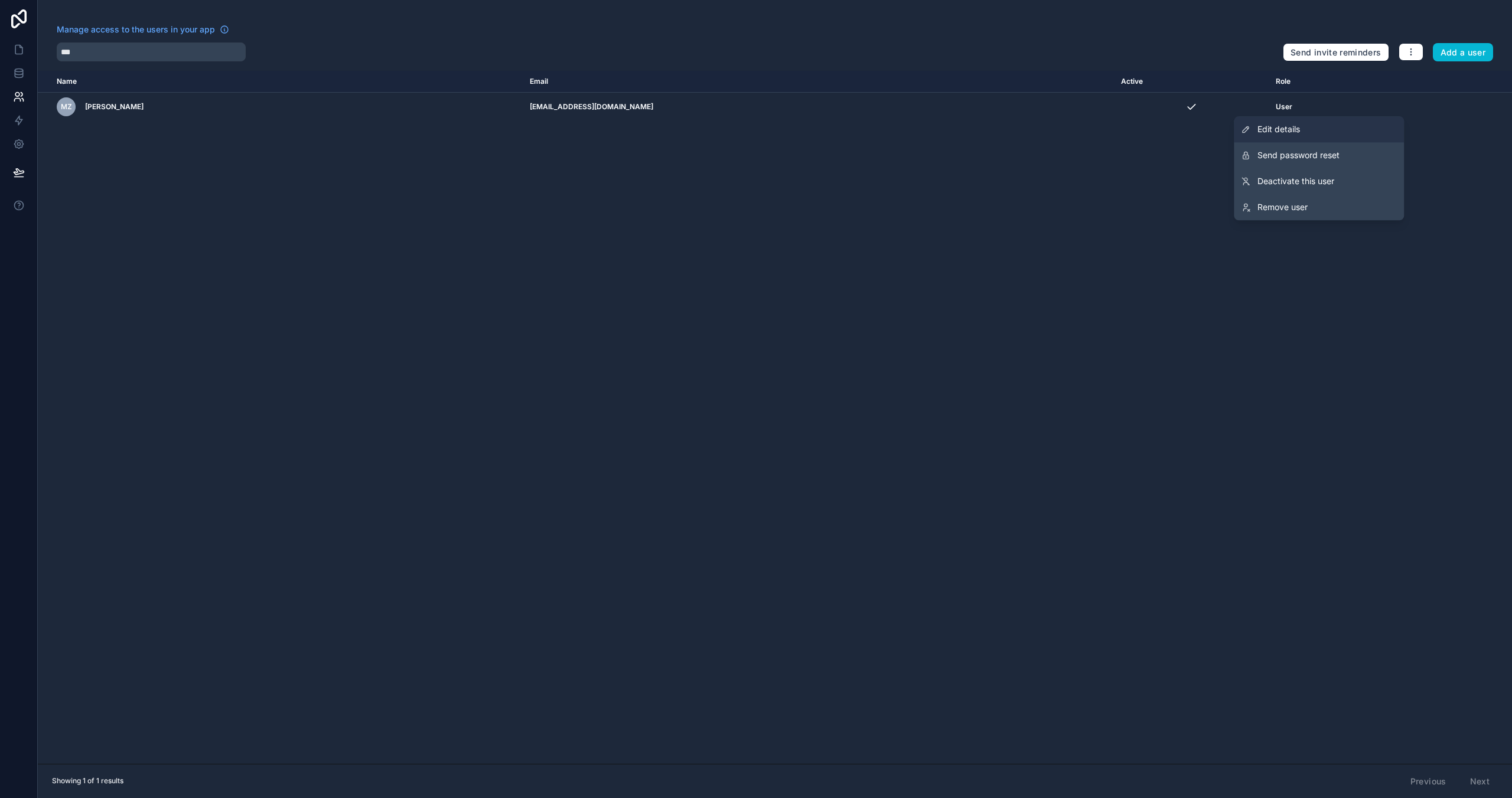
click at [1295, 128] on span "Edit details" at bounding box center [1279, 130] width 42 height 12
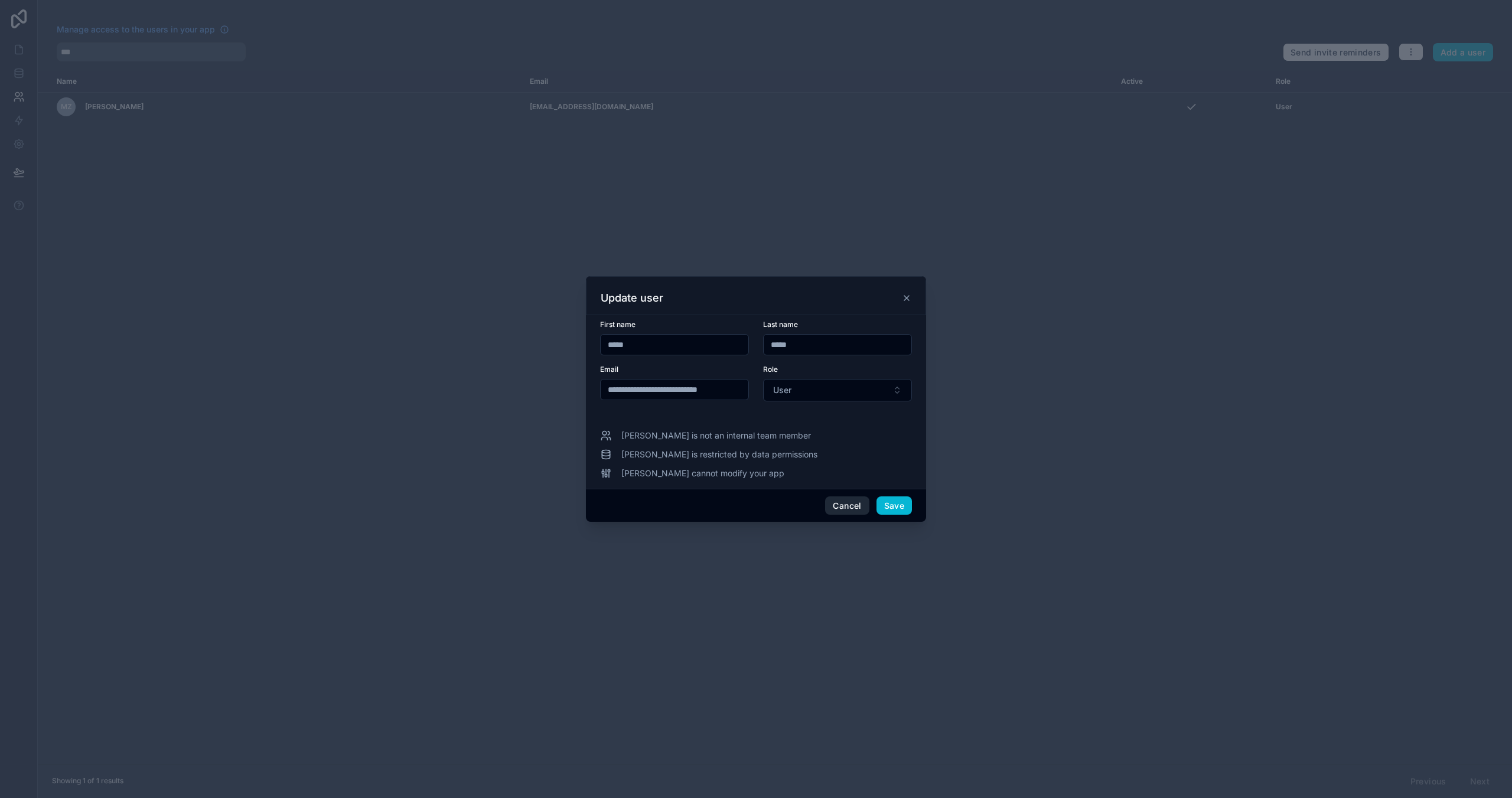
click at [837, 502] on button "Cancel" at bounding box center [847, 506] width 44 height 19
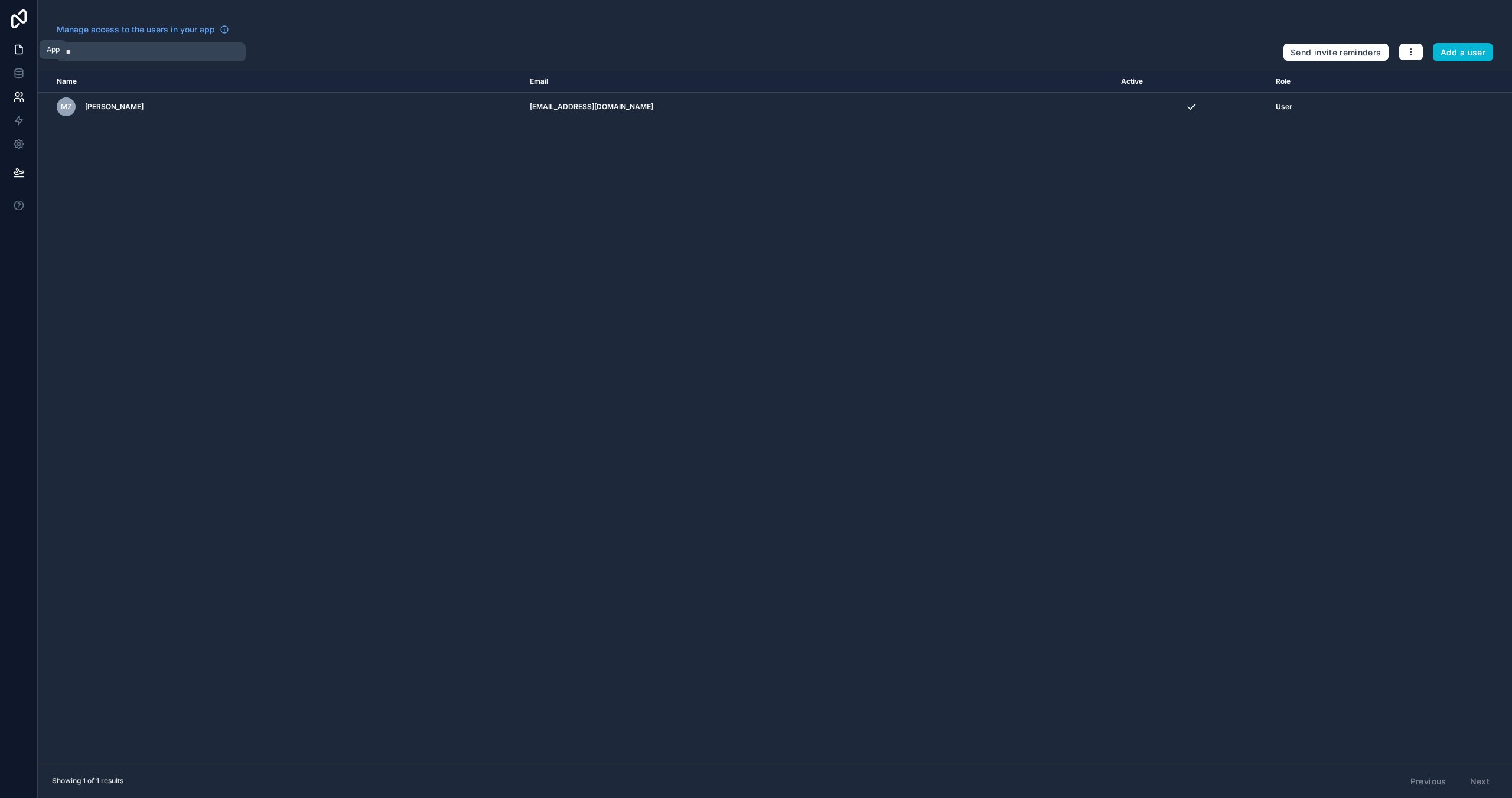
click at [18, 50] on icon at bounding box center [19, 50] width 12 height 12
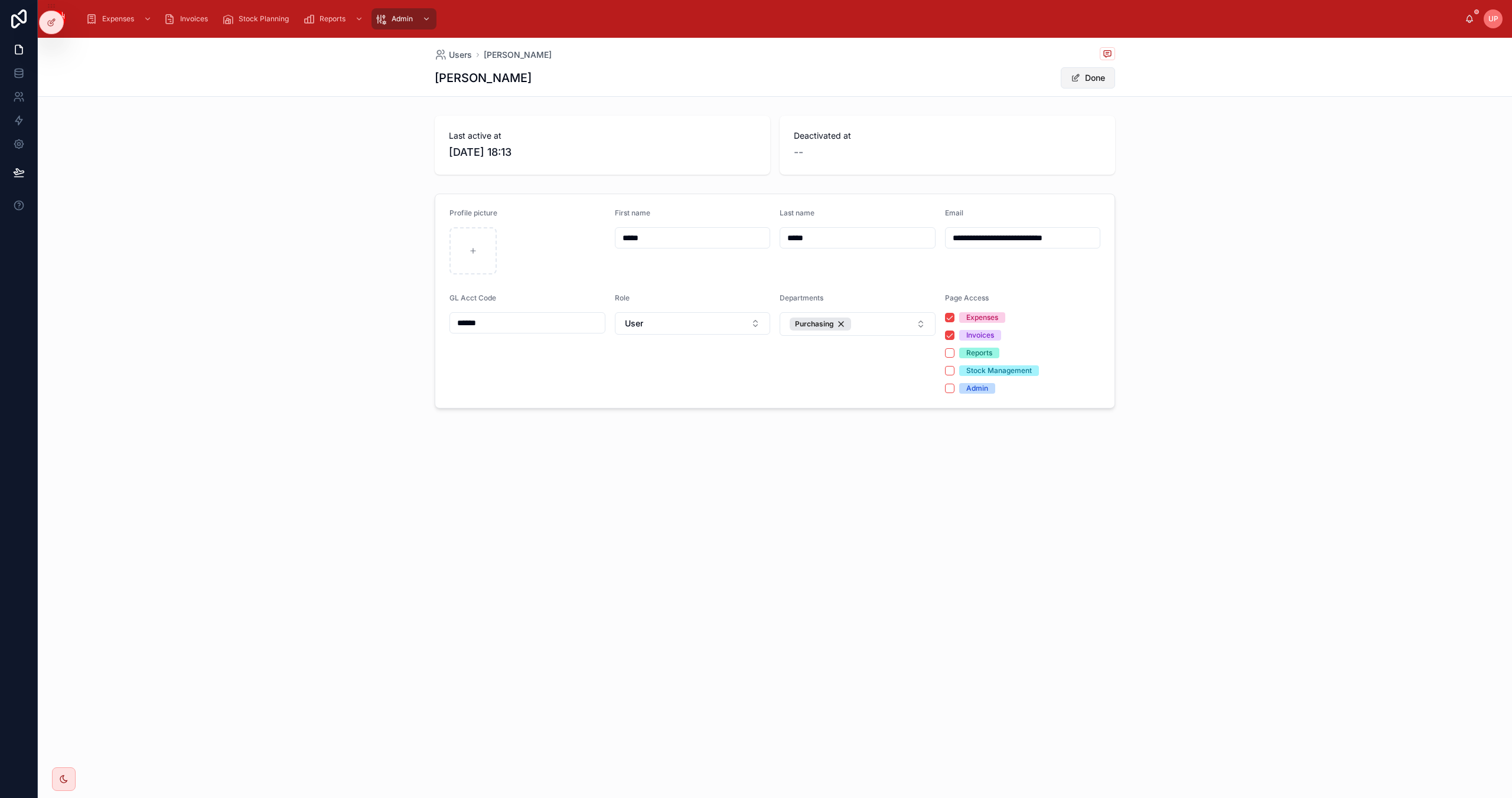
click at [1093, 76] on button "Done" at bounding box center [1088, 77] width 55 height 21
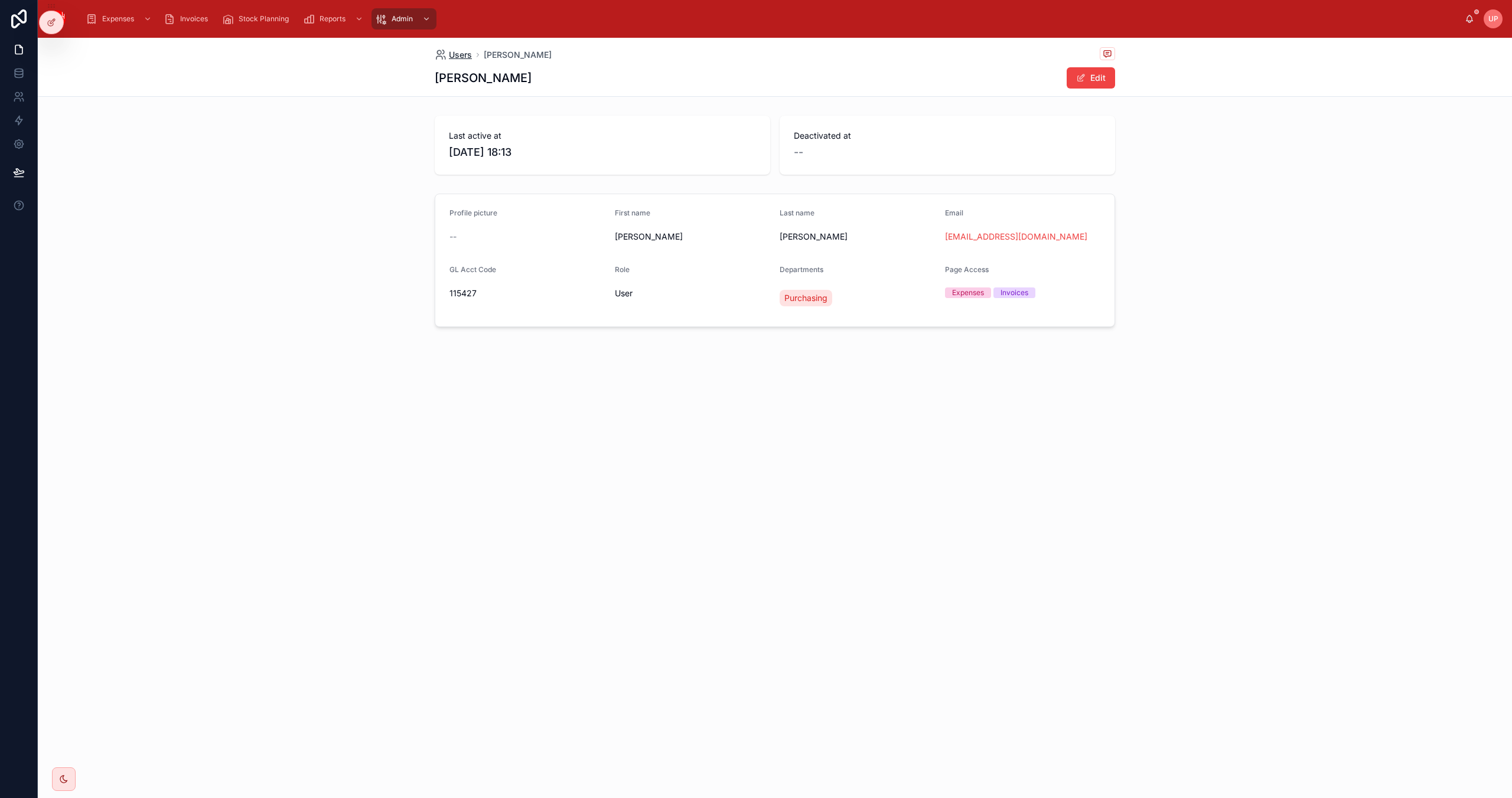
click at [452, 52] on span "Users" at bounding box center [460, 55] width 23 height 12
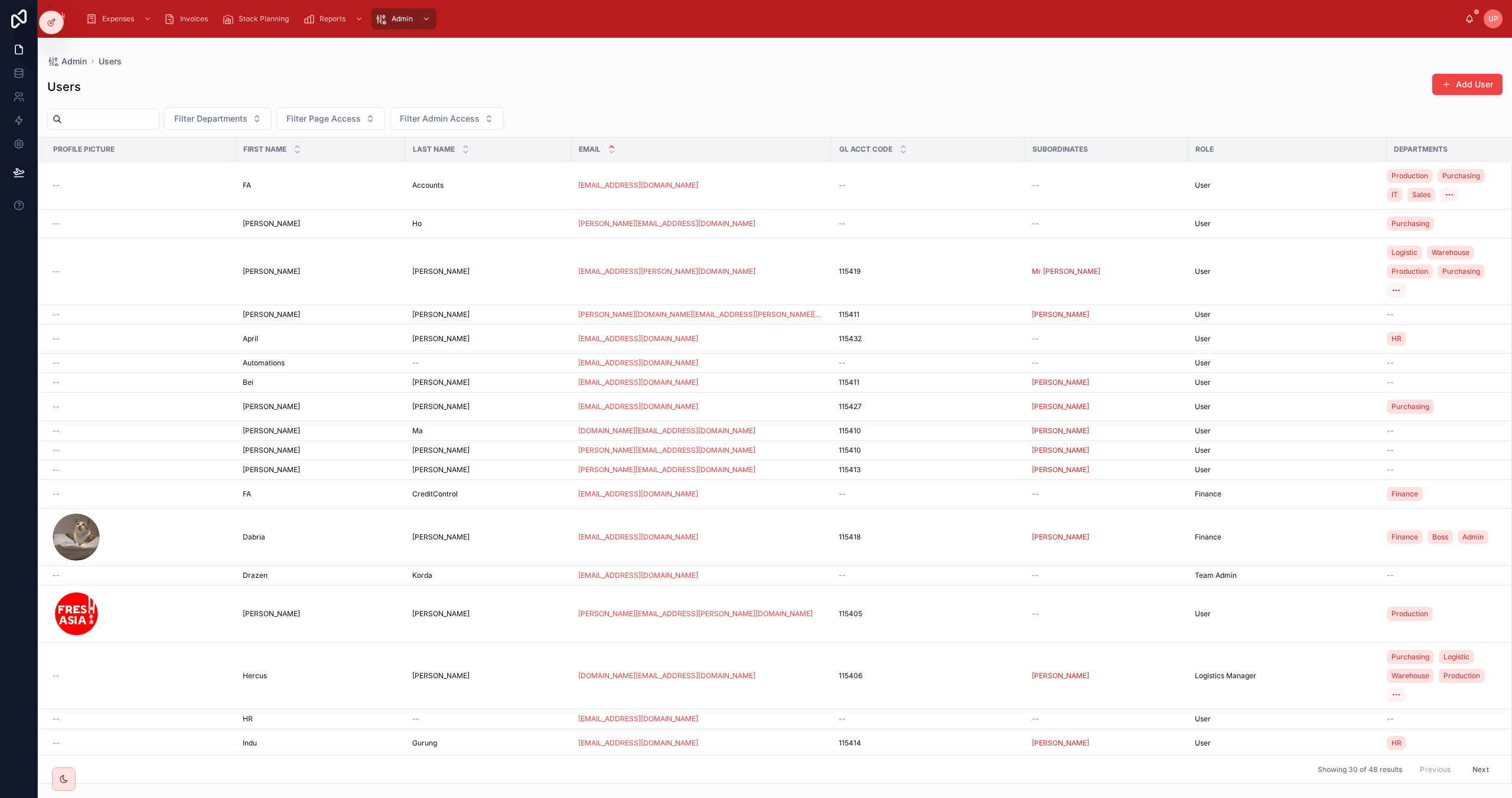
click at [121, 122] on input "text" at bounding box center [110, 119] width 97 height 16
type input "***"
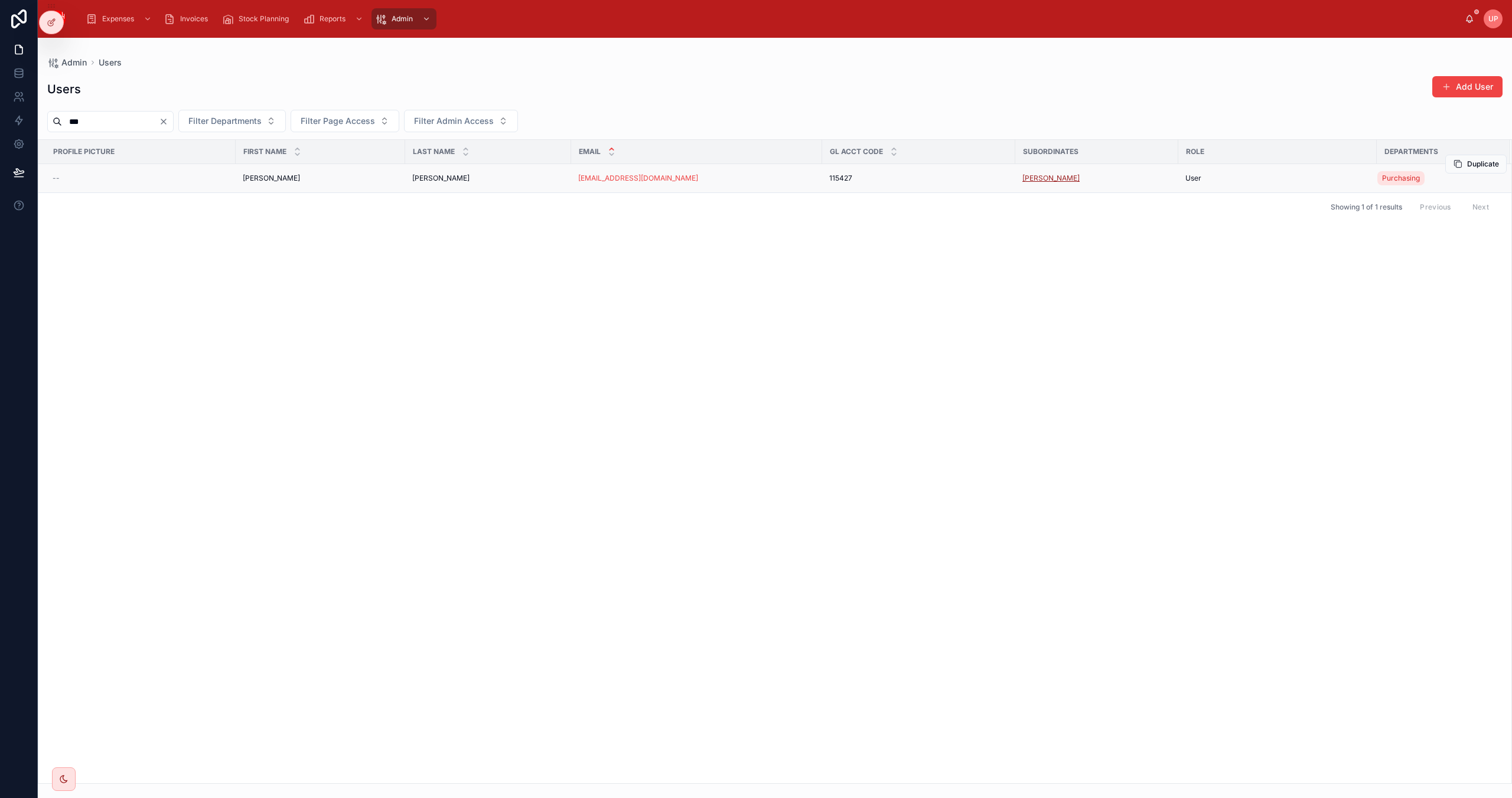
click at [1029, 182] on span "[PERSON_NAME]" at bounding box center [1051, 179] width 58 height 10
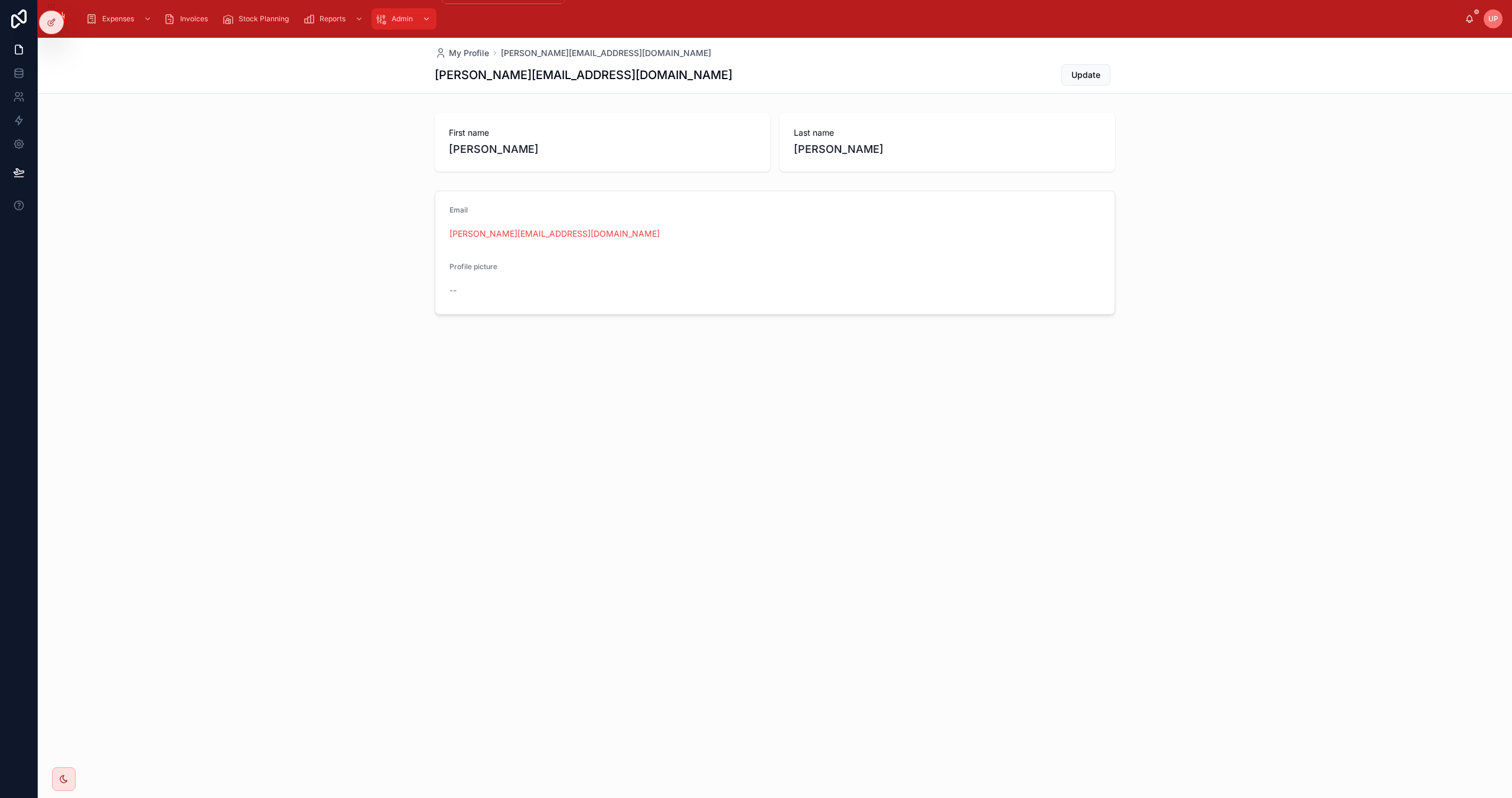
click at [431, 16] on div "scrollable content" at bounding box center [425, 19] width 15 height 19
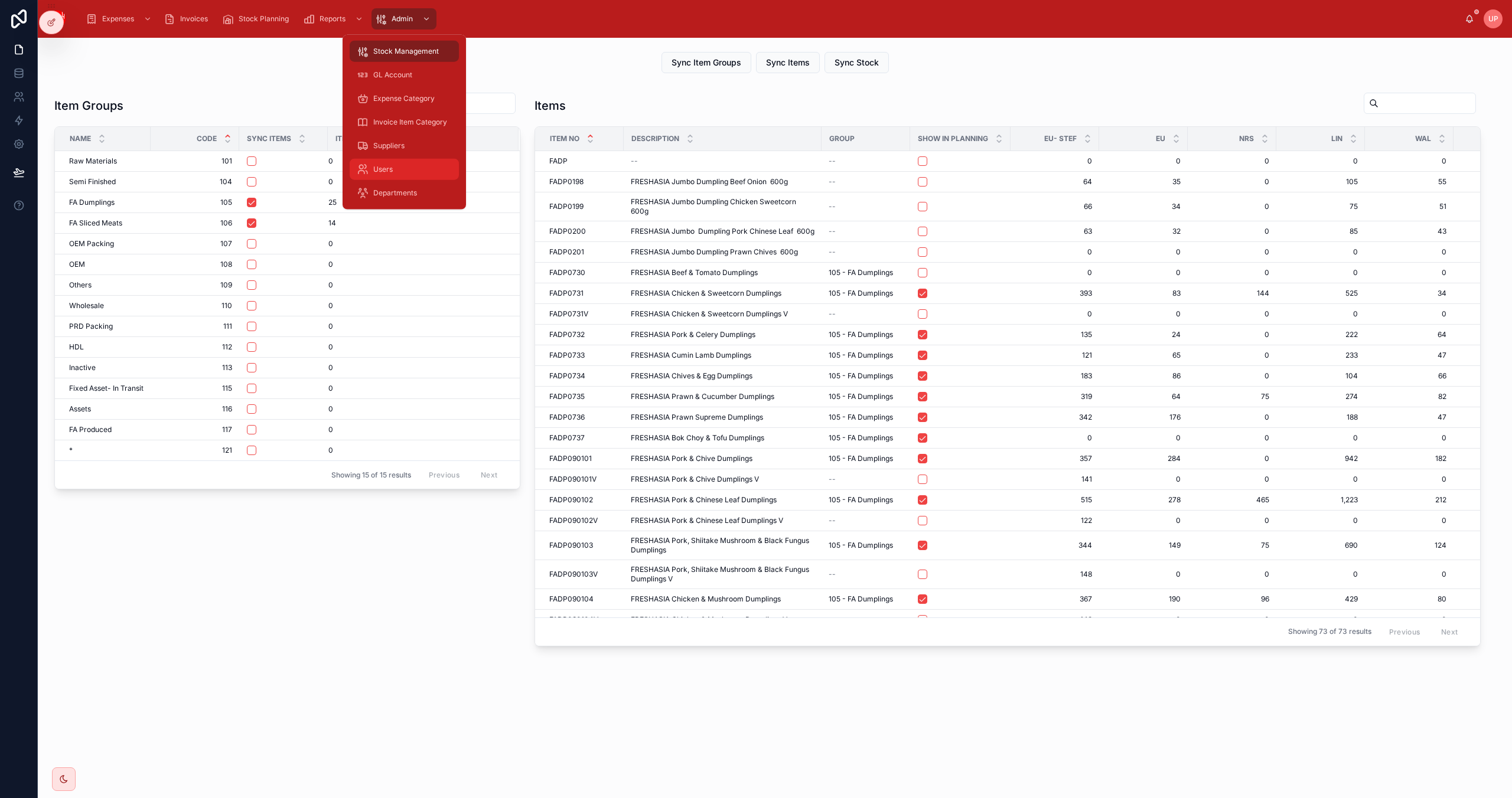
click at [392, 168] on span "Users" at bounding box center [383, 170] width 19 height 10
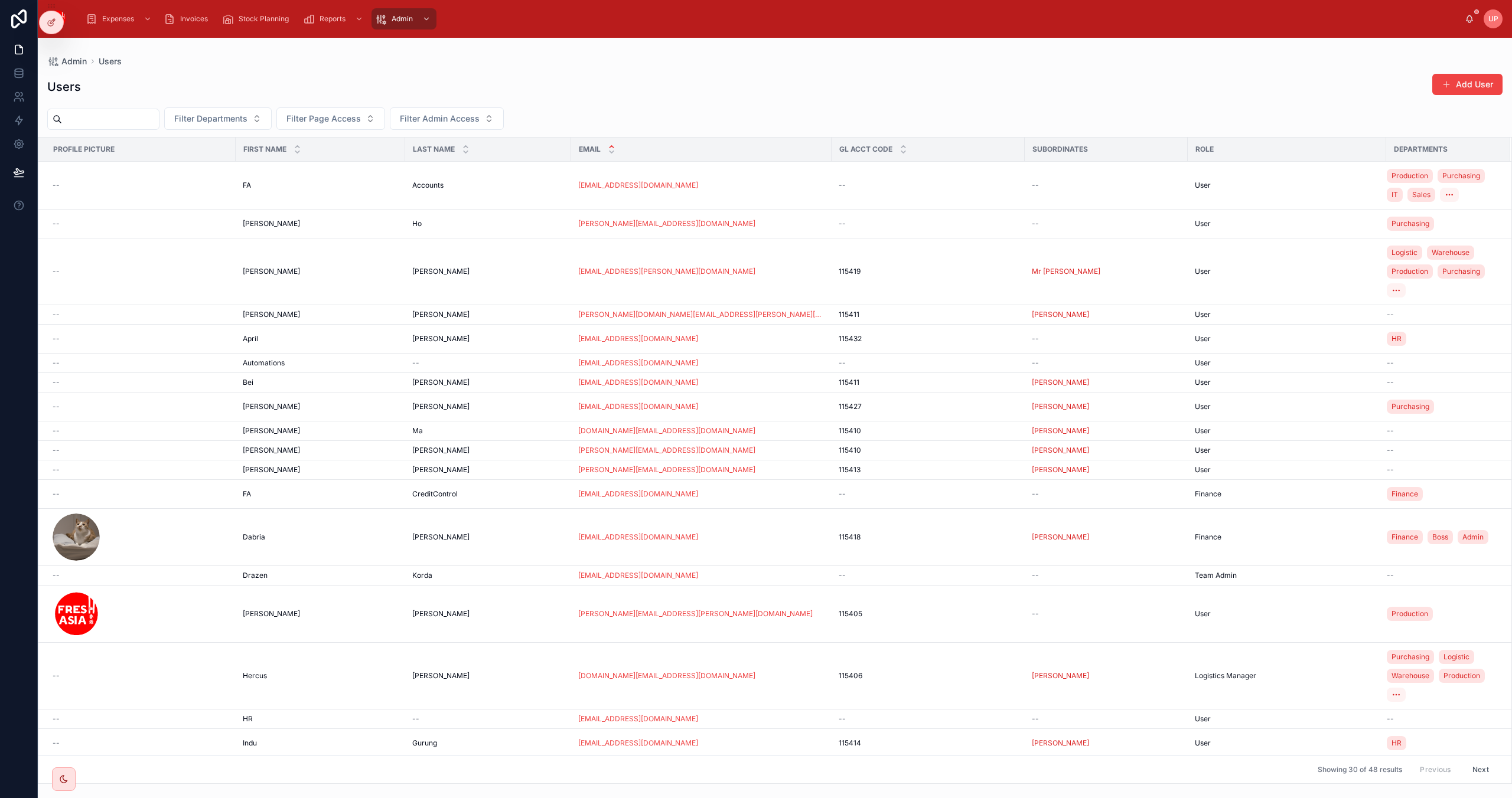
click at [861, 79] on div "Users Add User" at bounding box center [775, 87] width 1456 height 27
click at [144, 121] on input "text" at bounding box center [110, 119] width 97 height 16
type input "****"
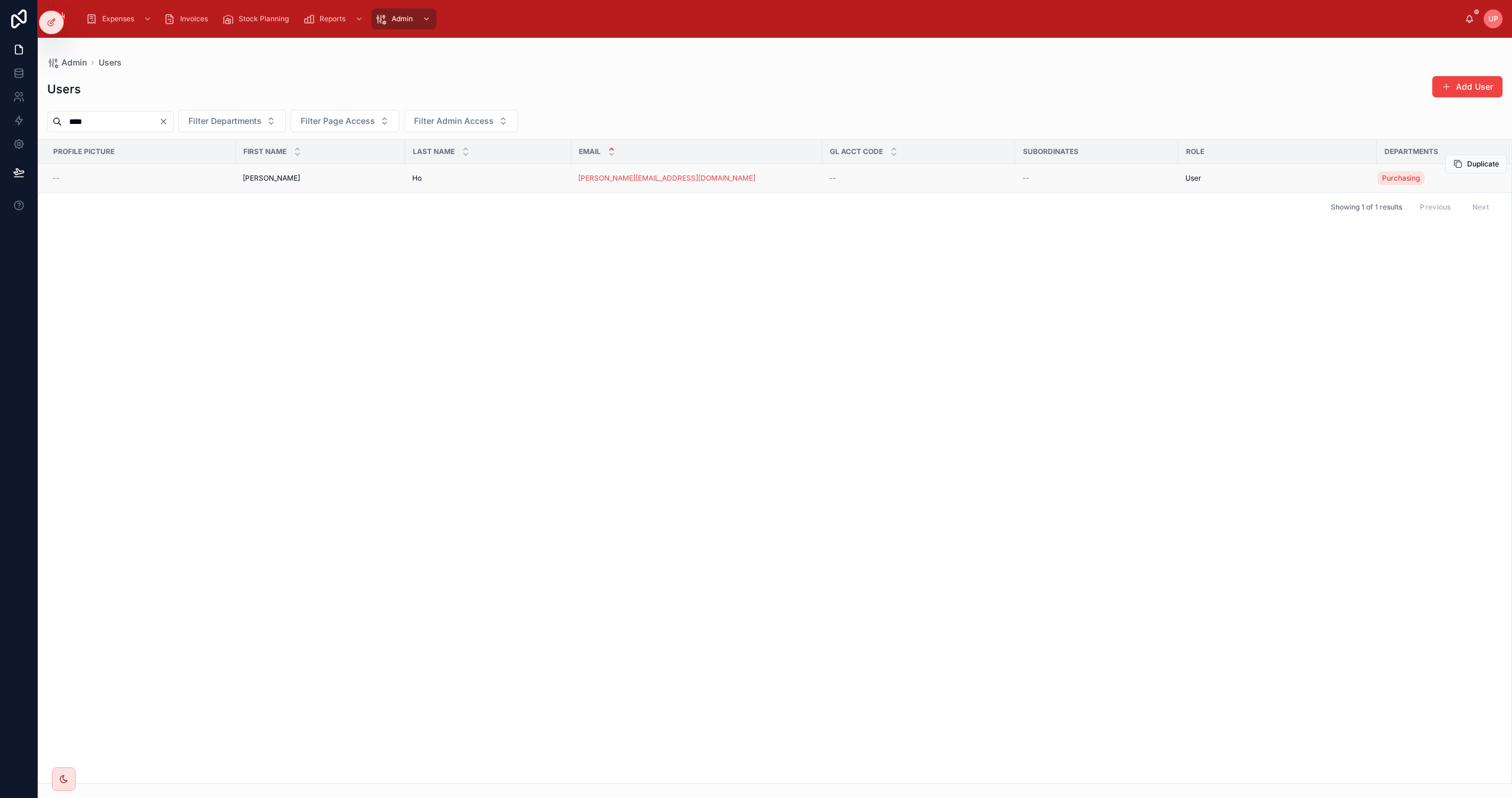
click at [262, 182] on div "[PERSON_NAME] [PERSON_NAME]" at bounding box center [320, 179] width 155 height 10
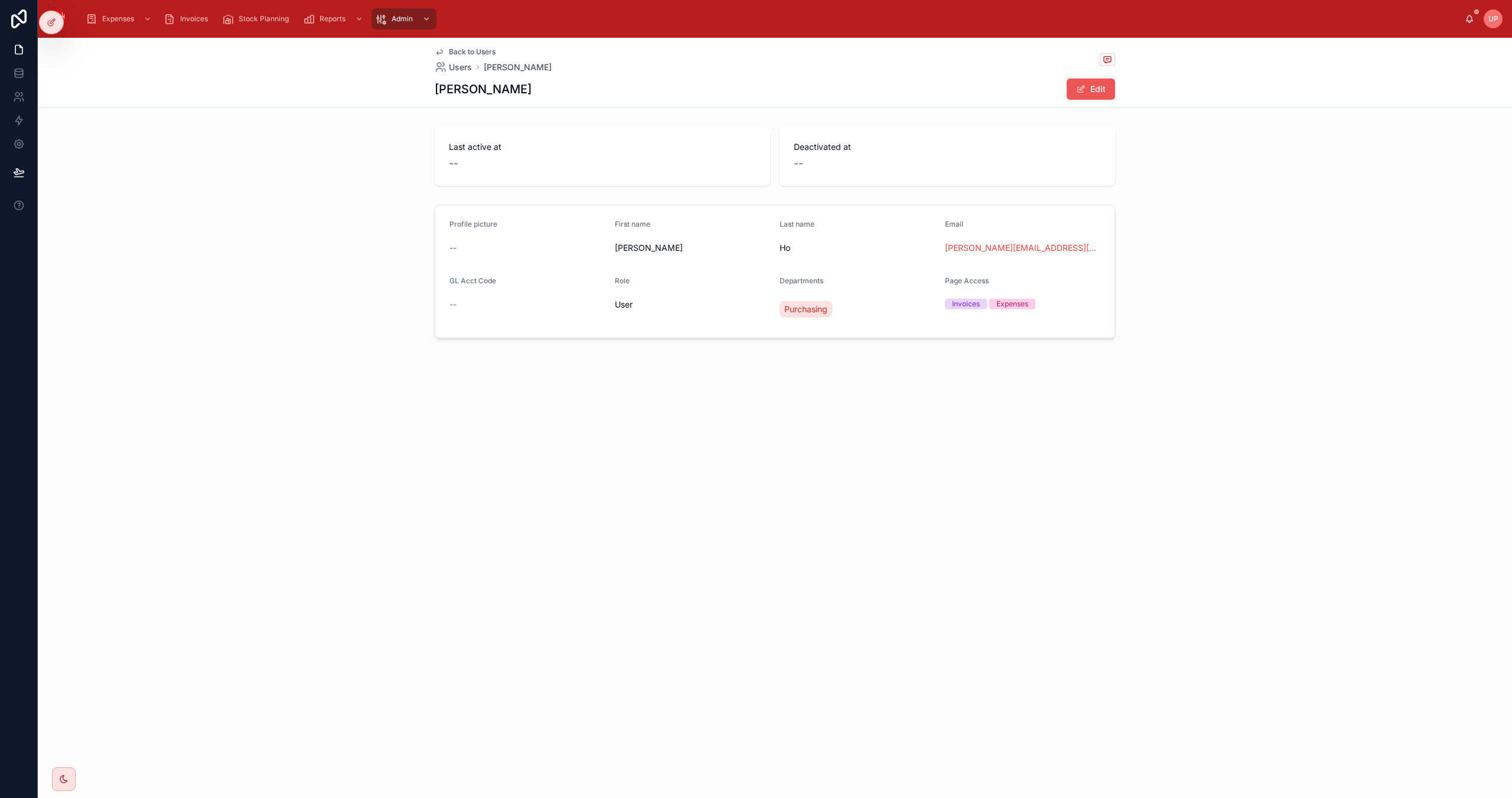
click at [1099, 92] on button "Edit" at bounding box center [1091, 89] width 48 height 21
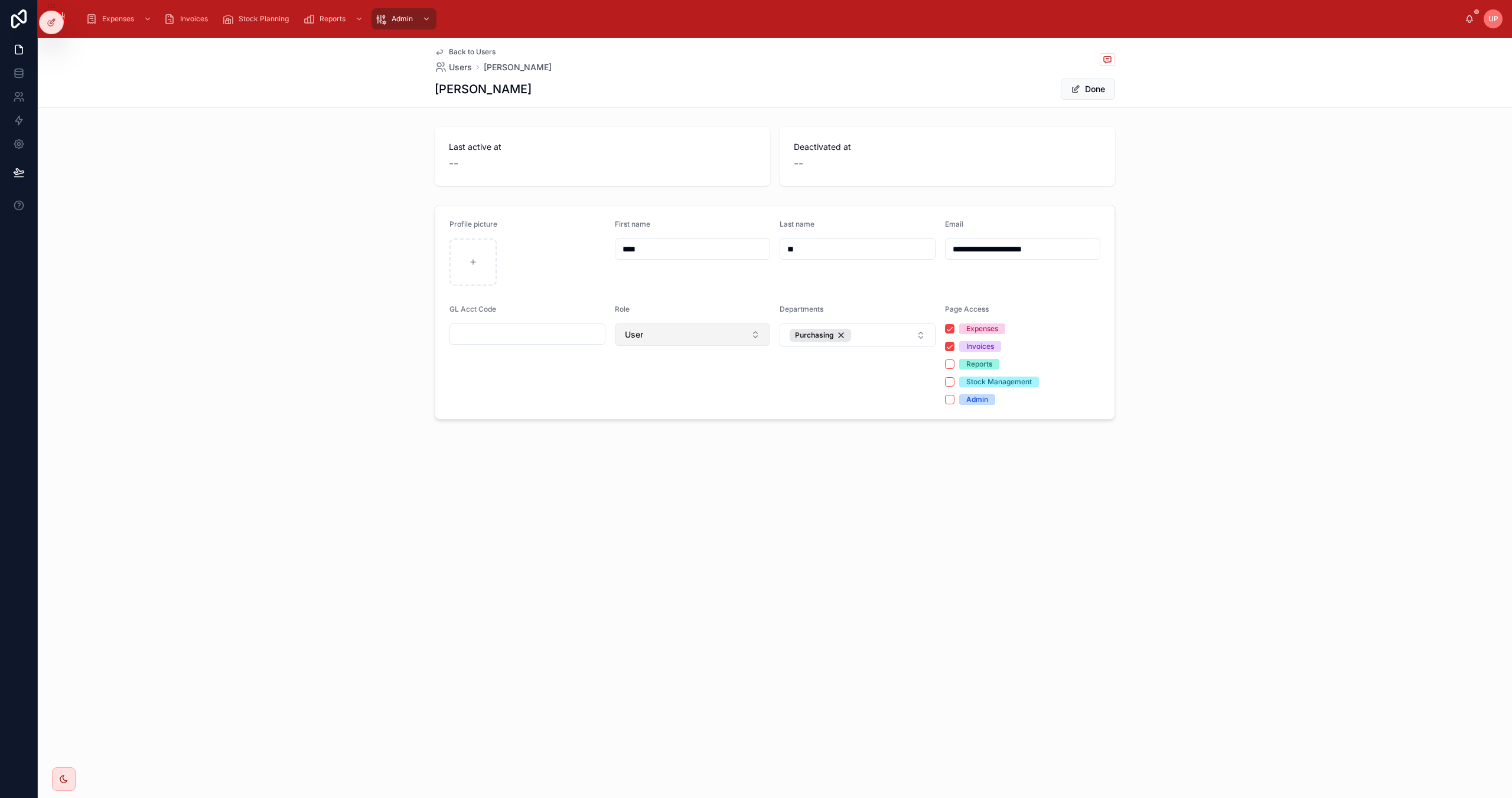
click at [654, 335] on button "User" at bounding box center [692, 334] width 156 height 22
click at [529, 383] on div "GL Acct Code" at bounding box center [527, 355] width 156 height 101
click at [439, 52] on icon at bounding box center [440, 52] width 10 height 10
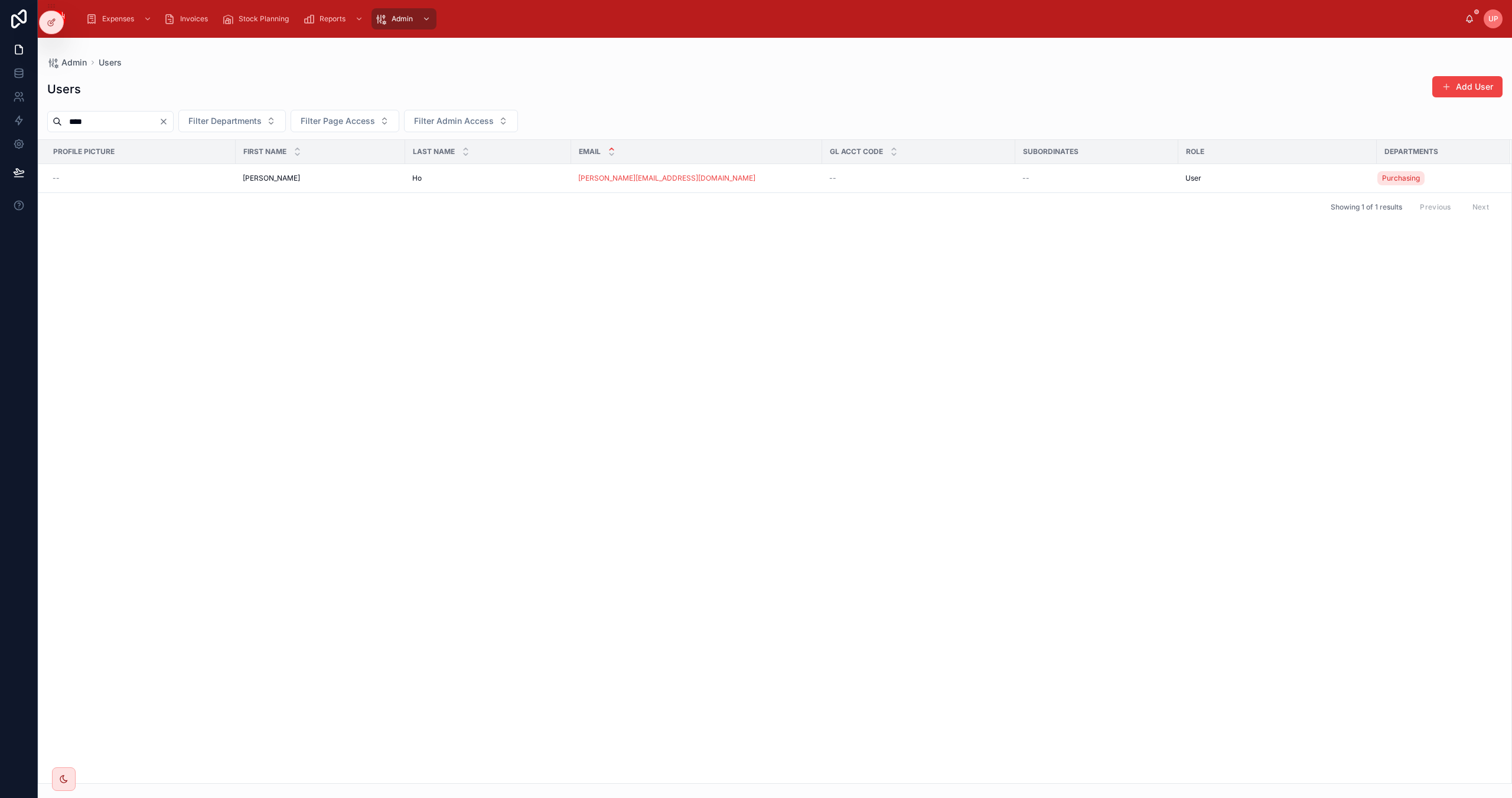
click at [107, 119] on input "****" at bounding box center [110, 121] width 97 height 16
type input "*"
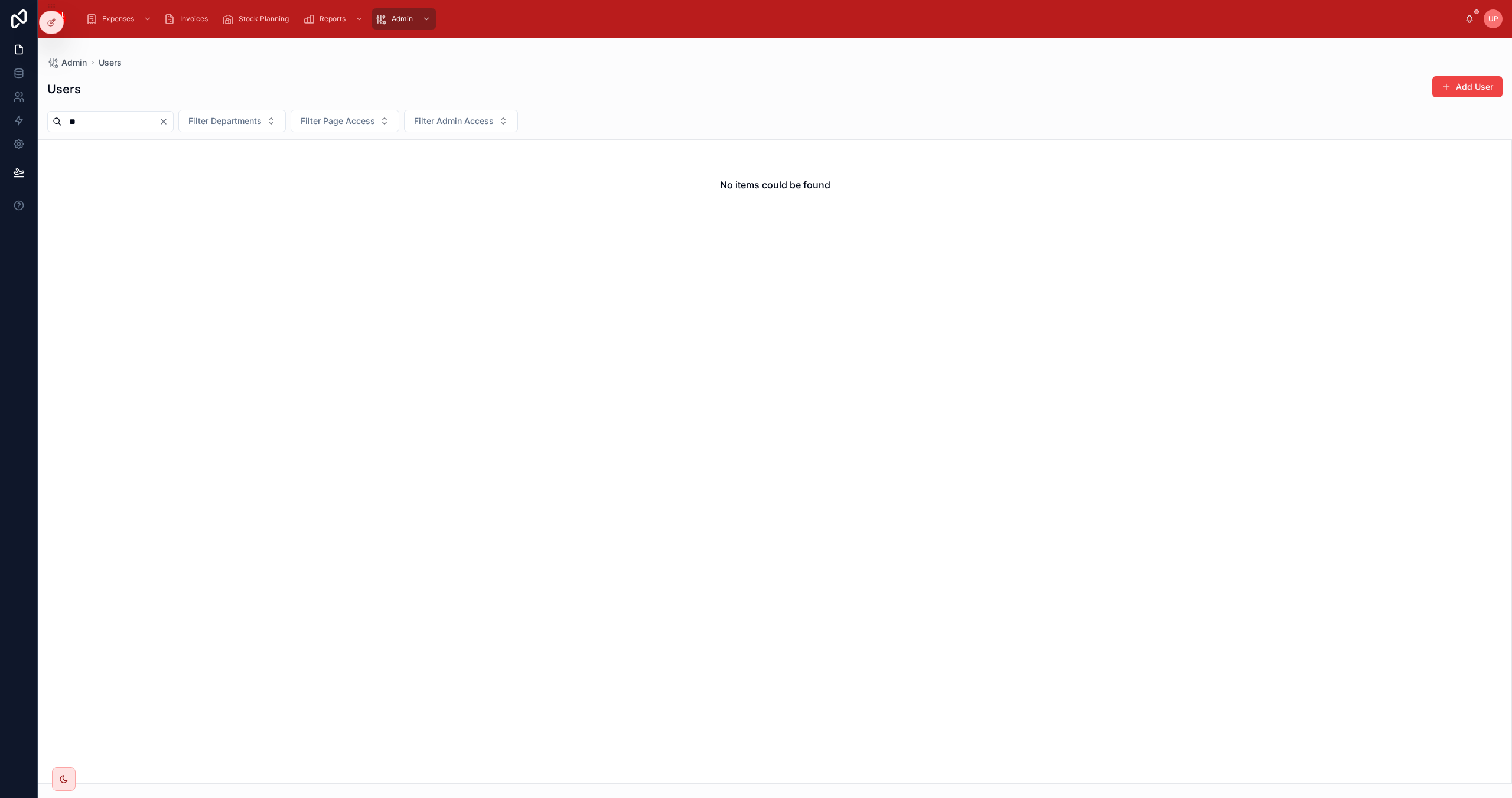
type input "*"
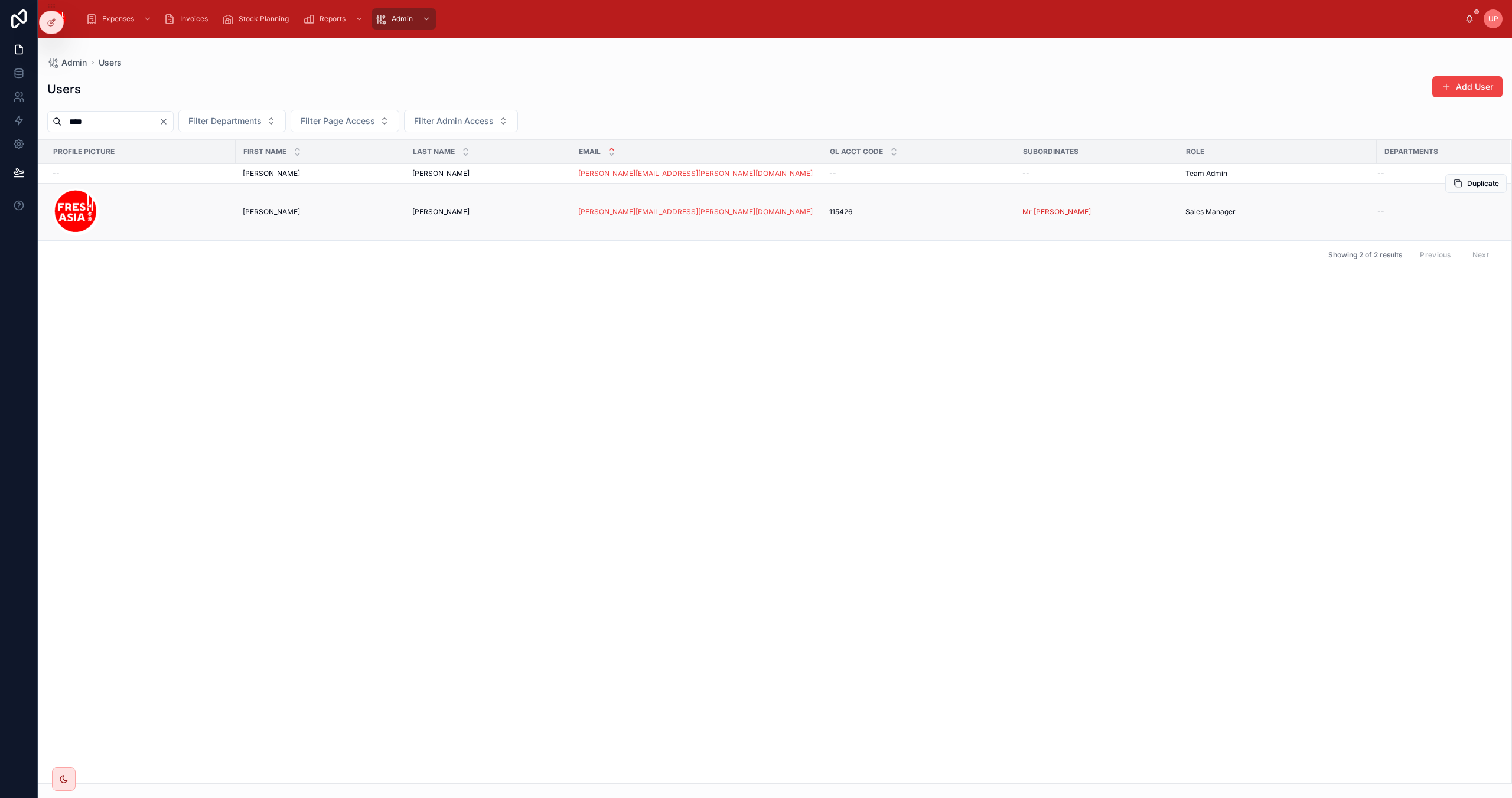
type input "****"
click at [210, 211] on div at bounding box center [141, 212] width 176 height 47
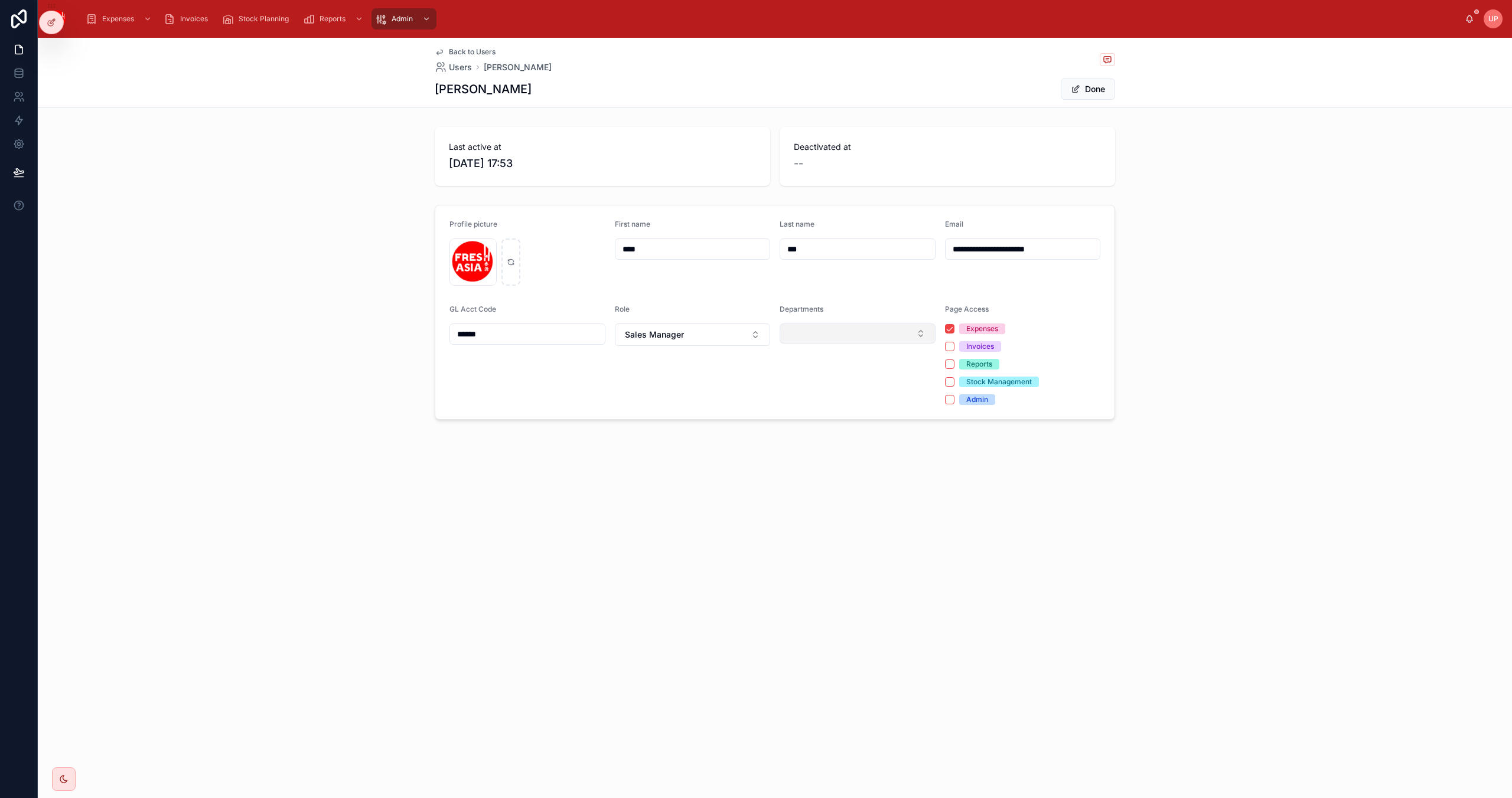
click at [838, 332] on button "Select Button" at bounding box center [857, 333] width 156 height 20
click at [507, 395] on div "GL Acct Code ******" at bounding box center [527, 355] width 156 height 101
click at [1095, 85] on button "Done" at bounding box center [1088, 89] width 55 height 21
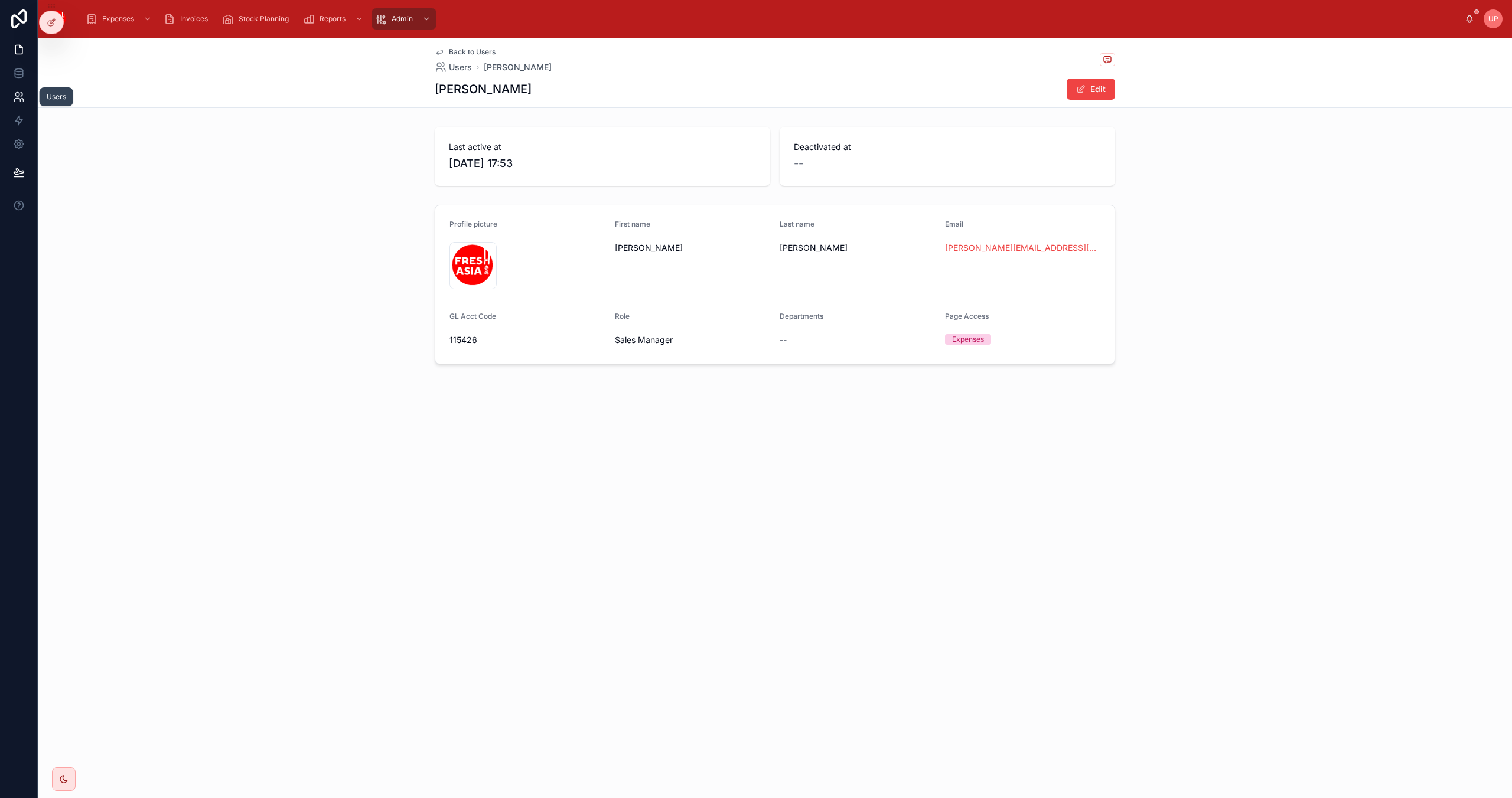
click at [19, 104] on link at bounding box center [18, 96] width 37 height 24
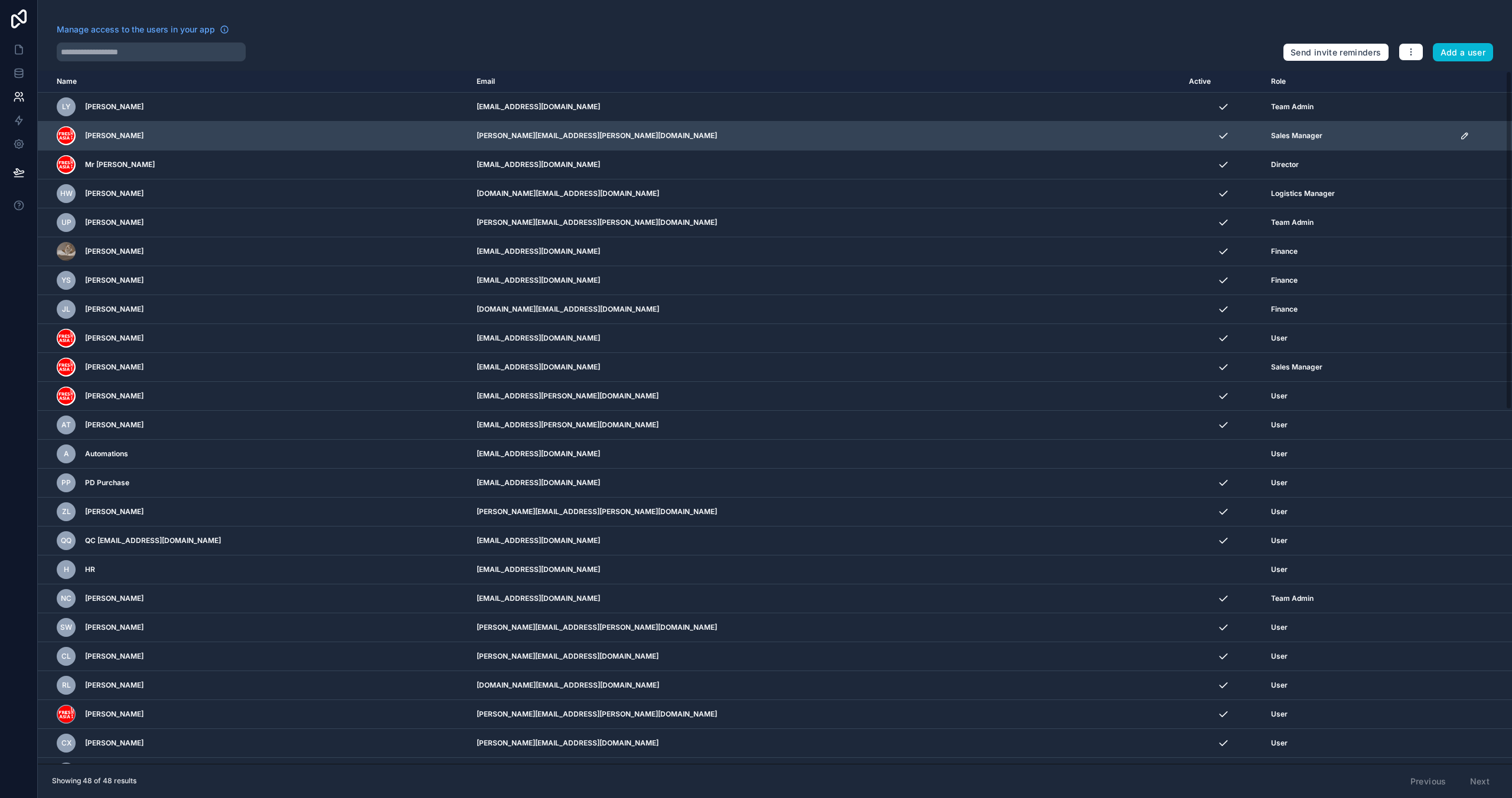
click at [93, 135] on span "[PERSON_NAME]" at bounding box center [114, 136] width 59 height 10
click at [1460, 133] on icon "scrollable content" at bounding box center [1465, 136] width 10 height 10
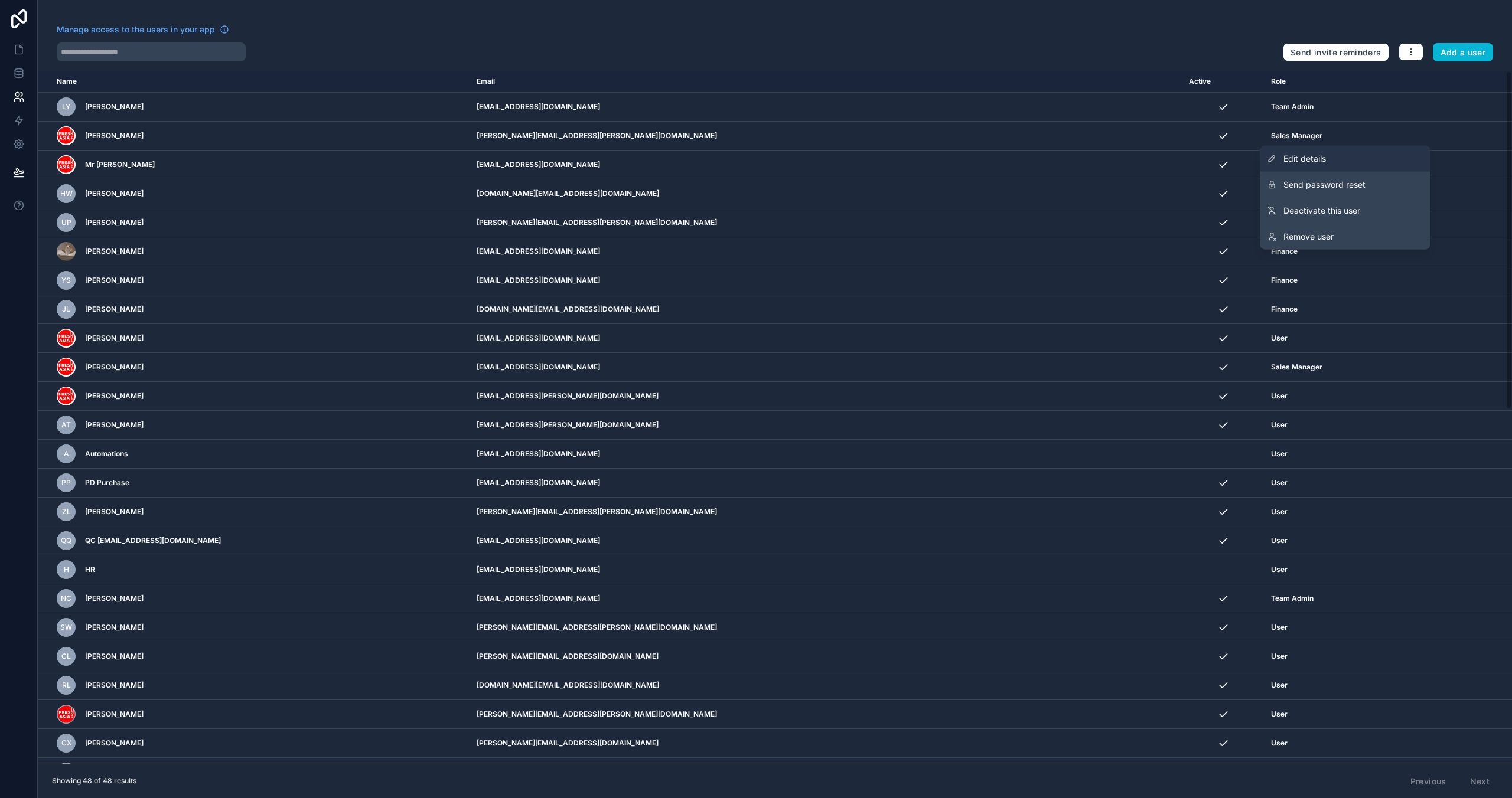
click at [1302, 154] on span "Edit details" at bounding box center [1305, 159] width 42 height 12
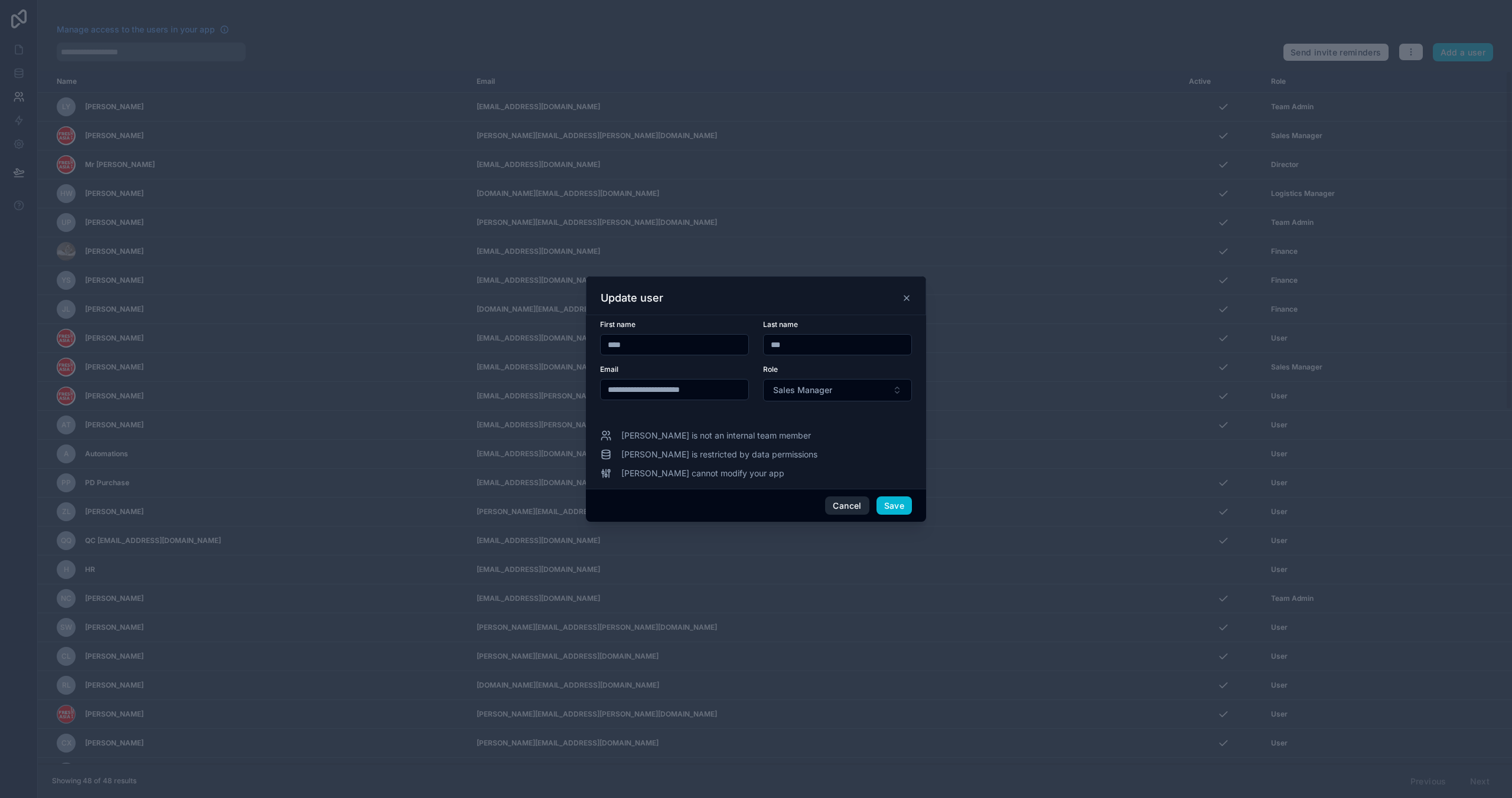
click at [851, 498] on button "Cancel" at bounding box center [847, 506] width 44 height 19
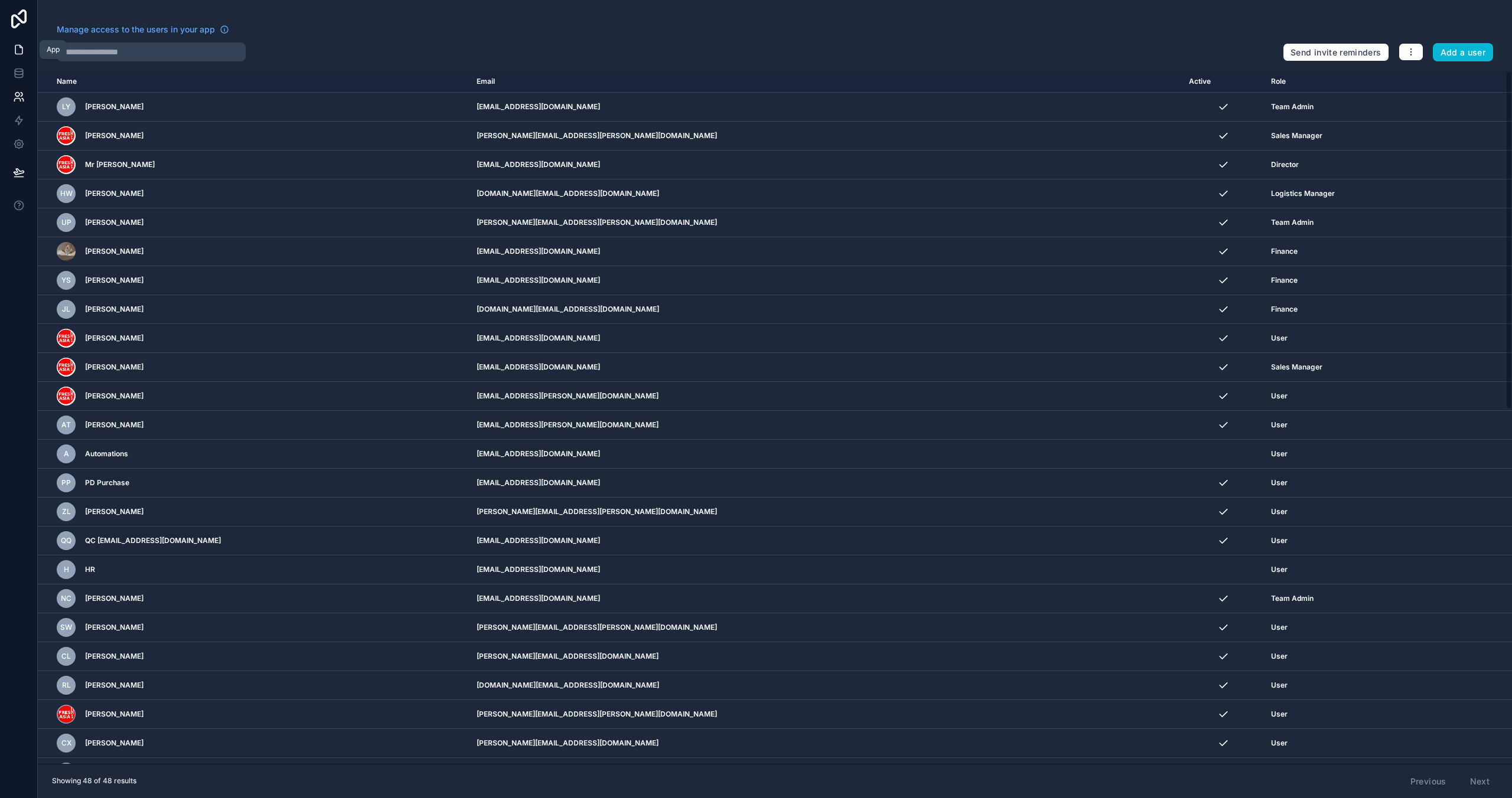
click at [15, 50] on icon at bounding box center [19, 50] width 12 height 12
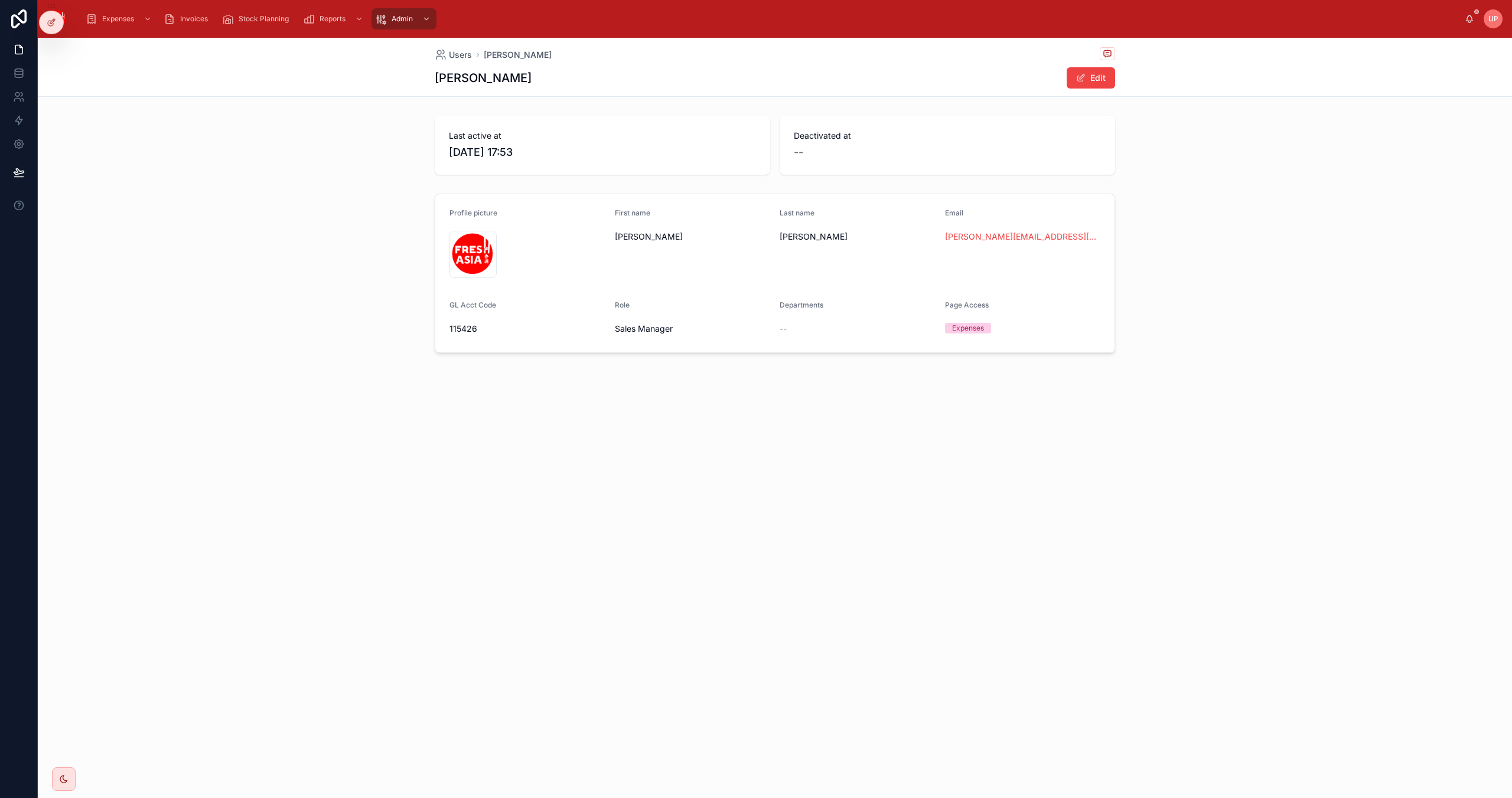
click at [273, 501] on div "Users [PERSON_NAME] [PERSON_NAME] Edit Last active at [DATE] 17:53 Deactivated …" at bounding box center [775, 418] width 1474 height 760
click at [419, 17] on div "scrollable content" at bounding box center [425, 19] width 15 height 19
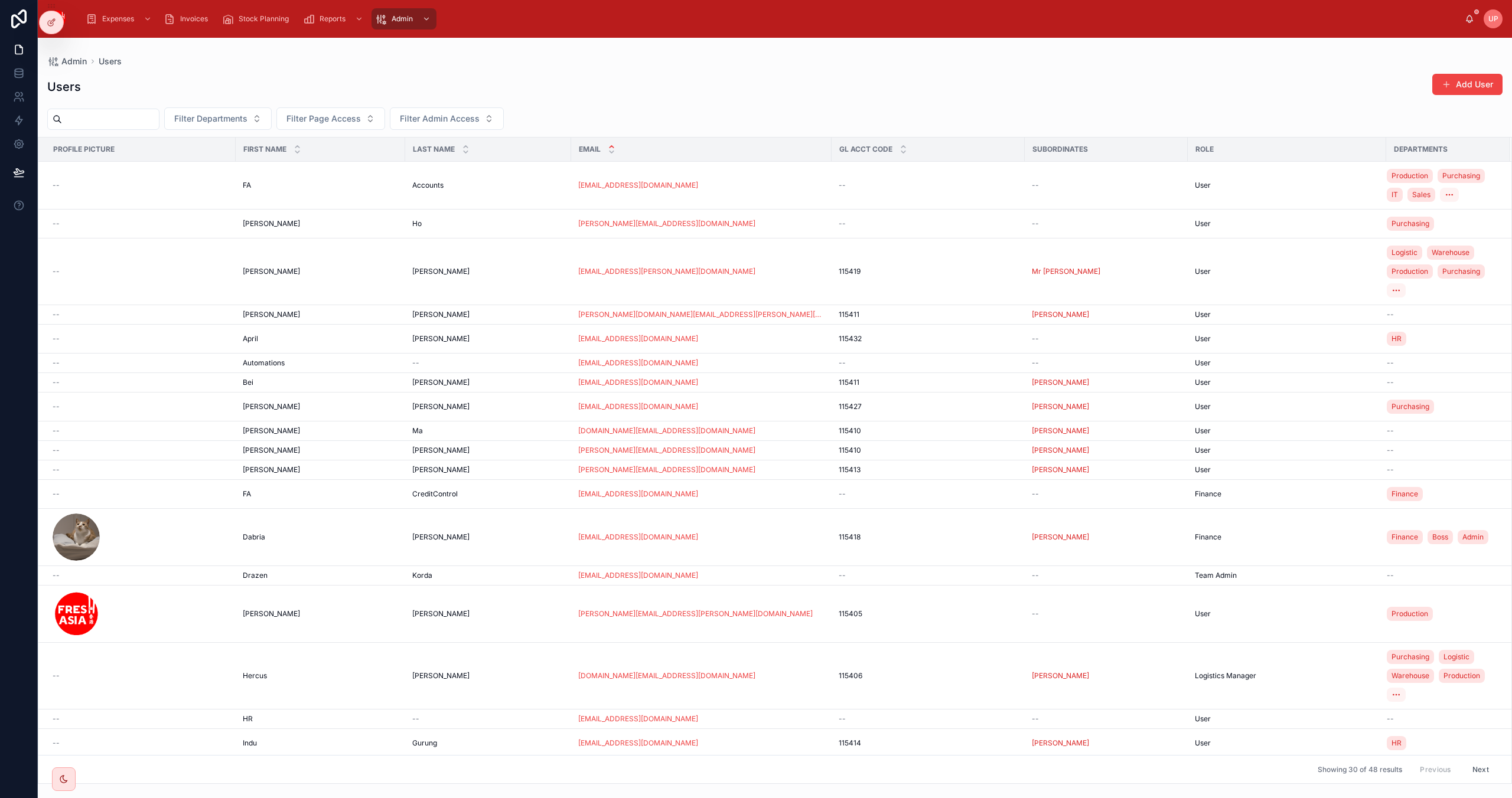
click at [139, 117] on input "text" at bounding box center [110, 119] width 97 height 16
type input "***"
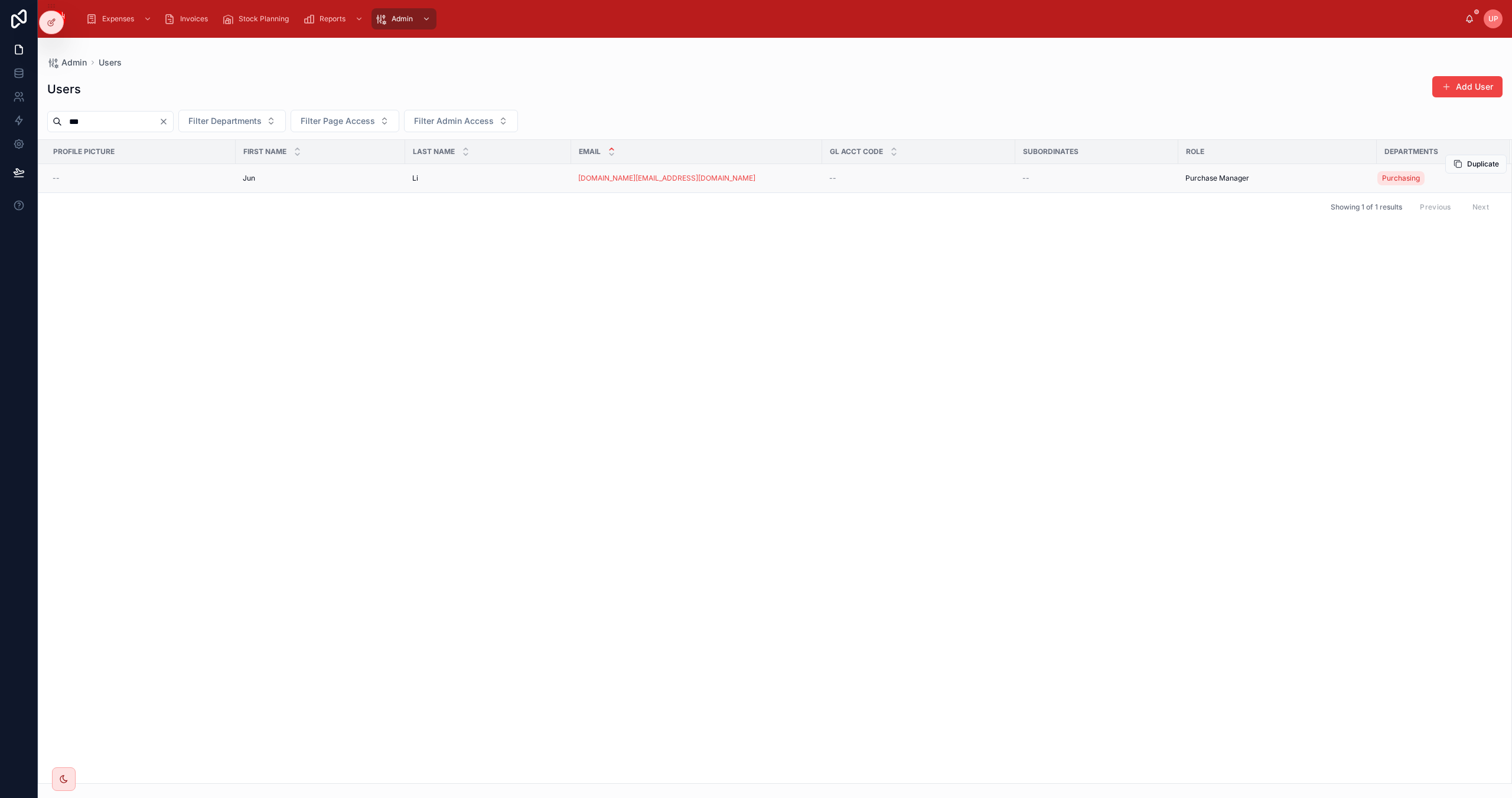
click at [133, 180] on div "--" at bounding box center [141, 179] width 176 height 10
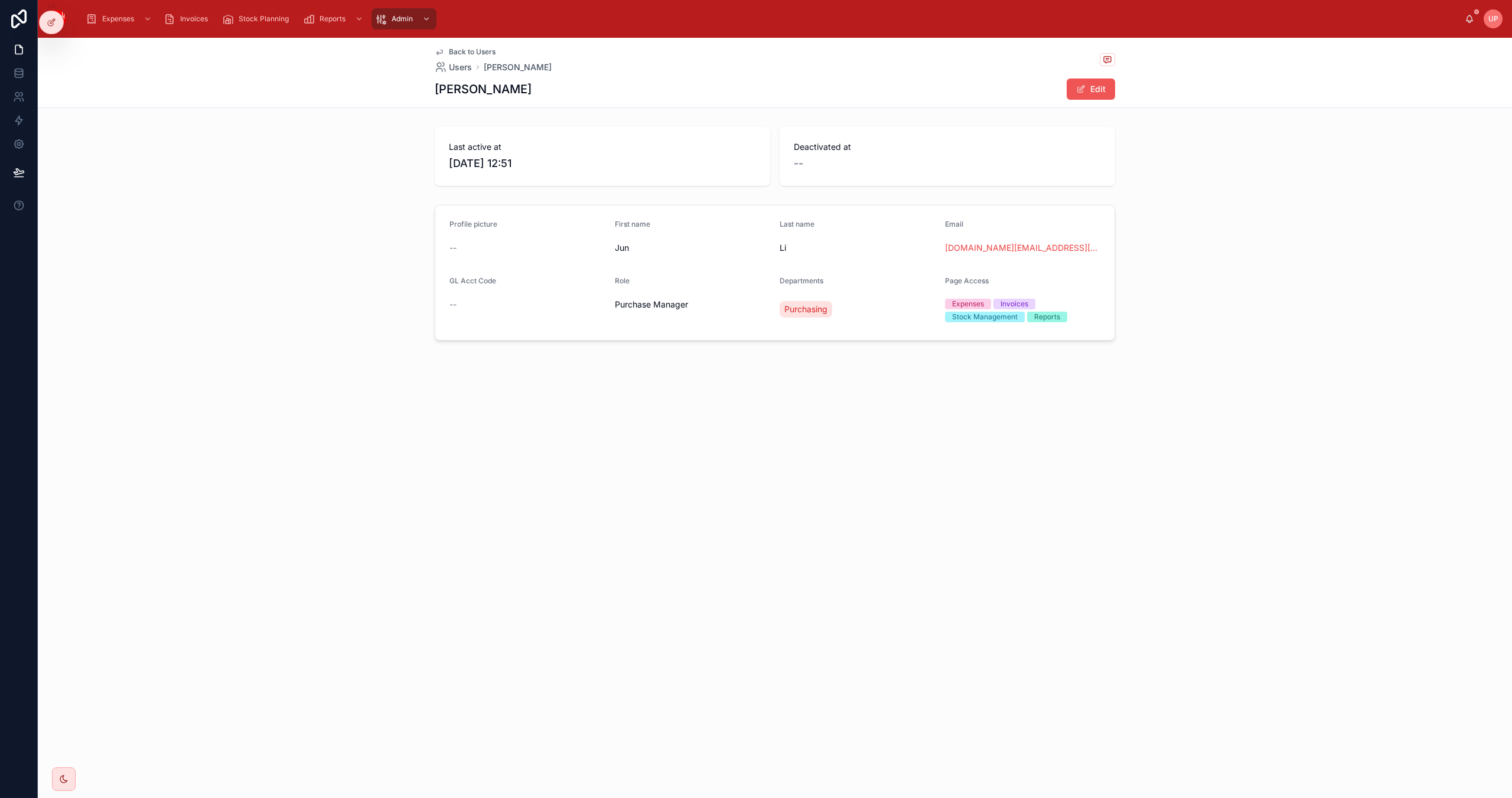
click at [1101, 88] on button "Edit" at bounding box center [1091, 89] width 48 height 21
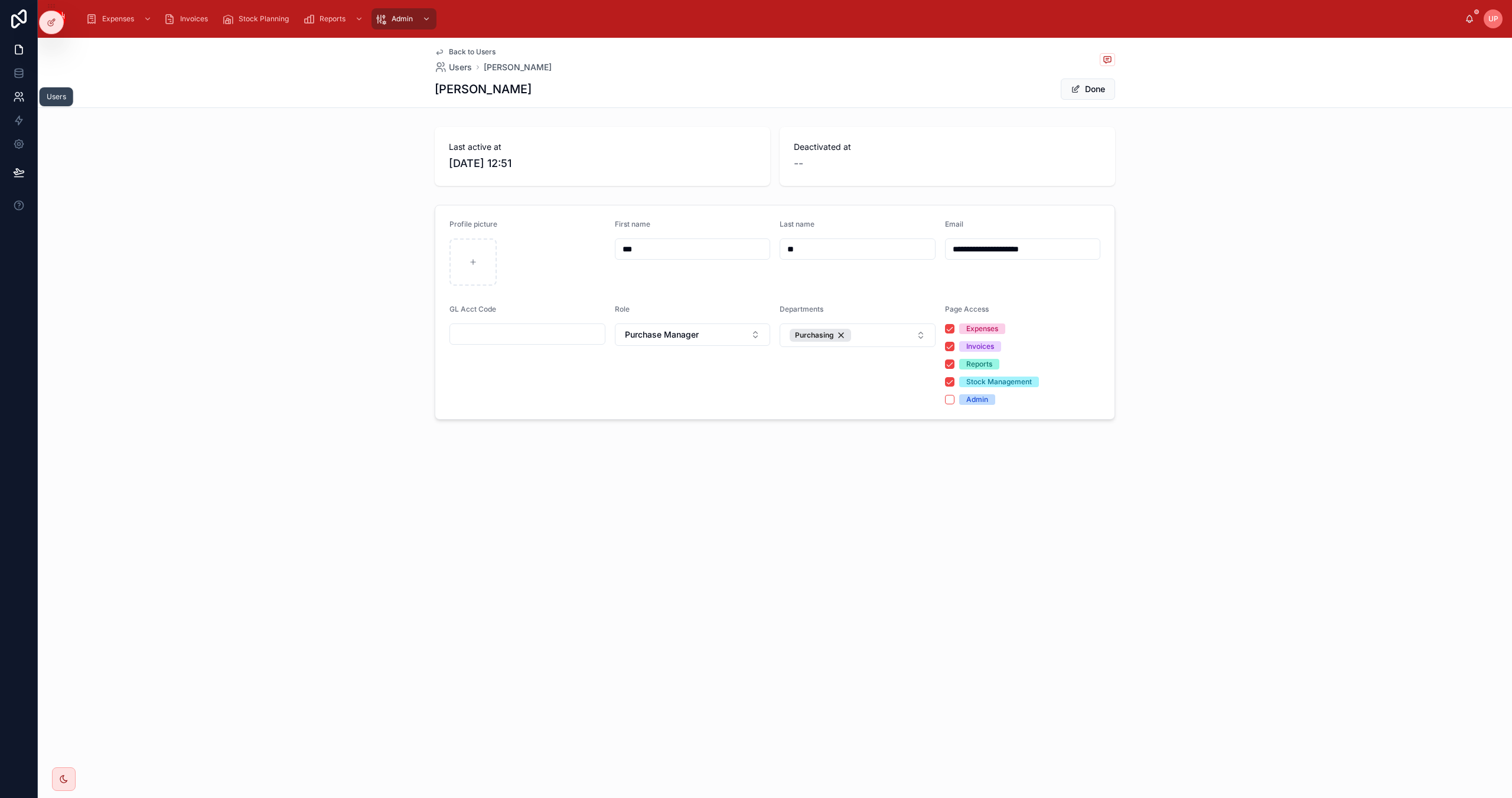
click at [15, 99] on icon at bounding box center [19, 97] width 12 height 12
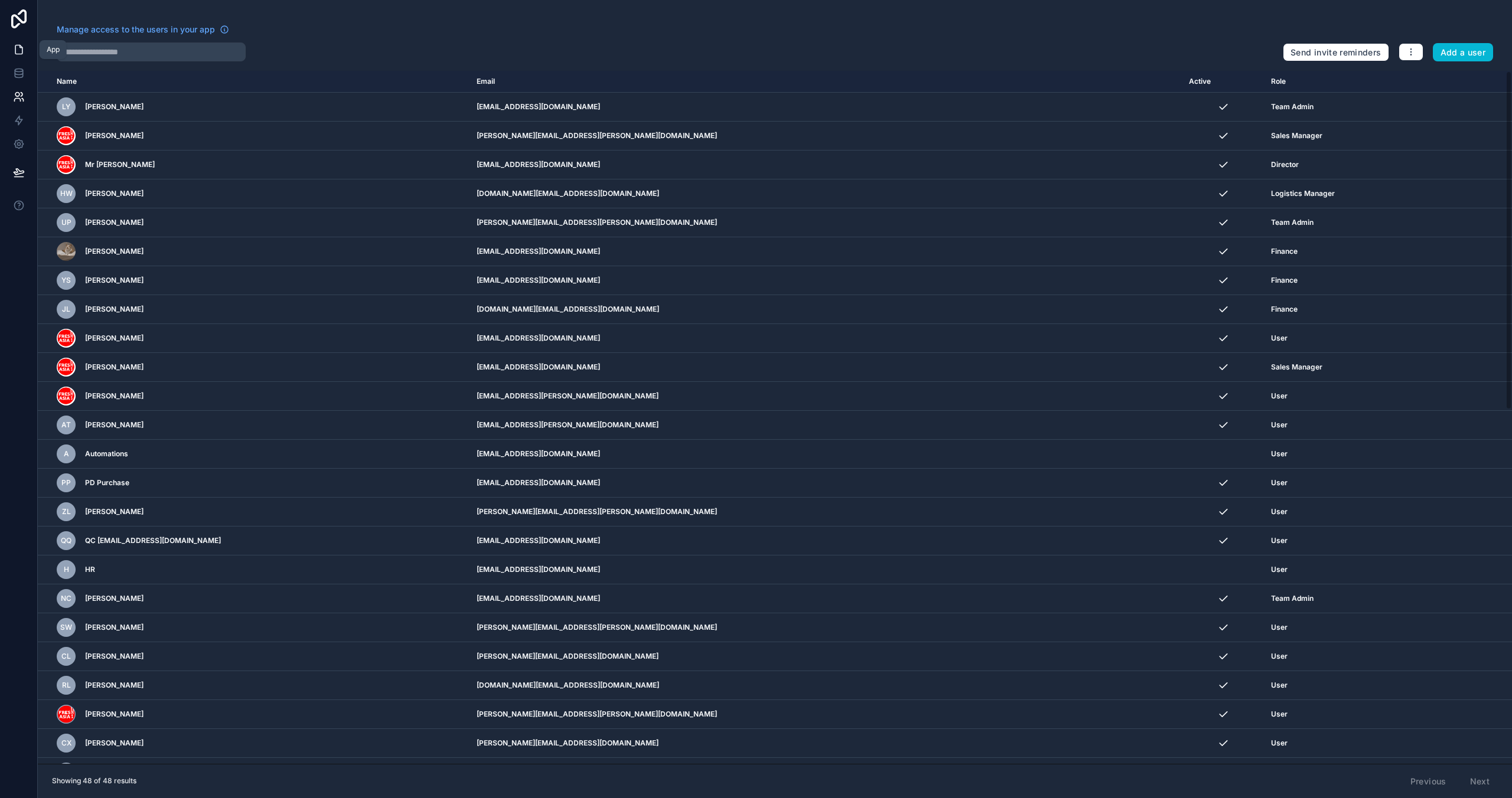
click at [18, 48] on icon at bounding box center [19, 50] width 12 height 12
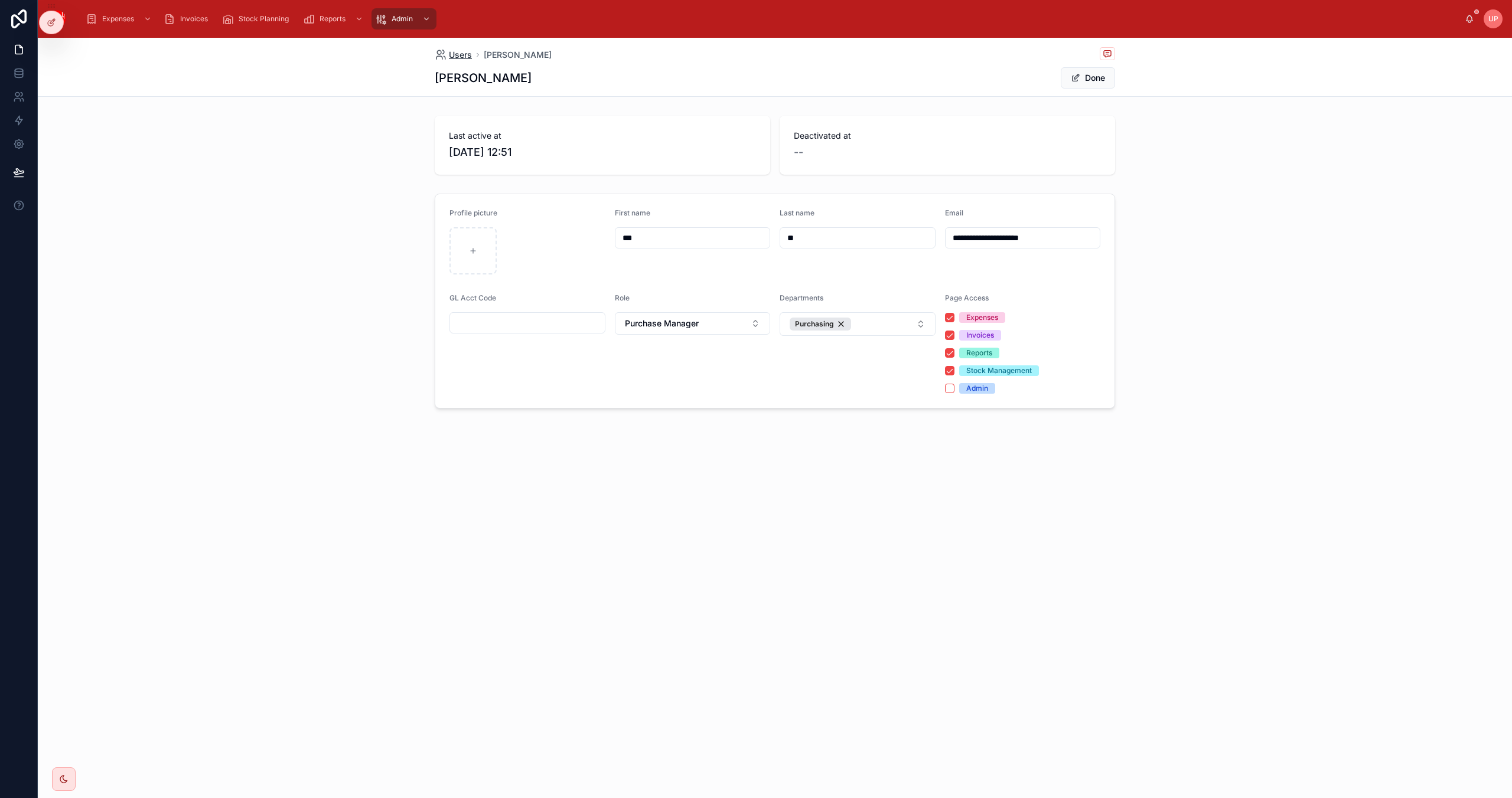
click at [460, 56] on span "Users" at bounding box center [460, 55] width 23 height 12
